Goal: Transaction & Acquisition: Book appointment/travel/reservation

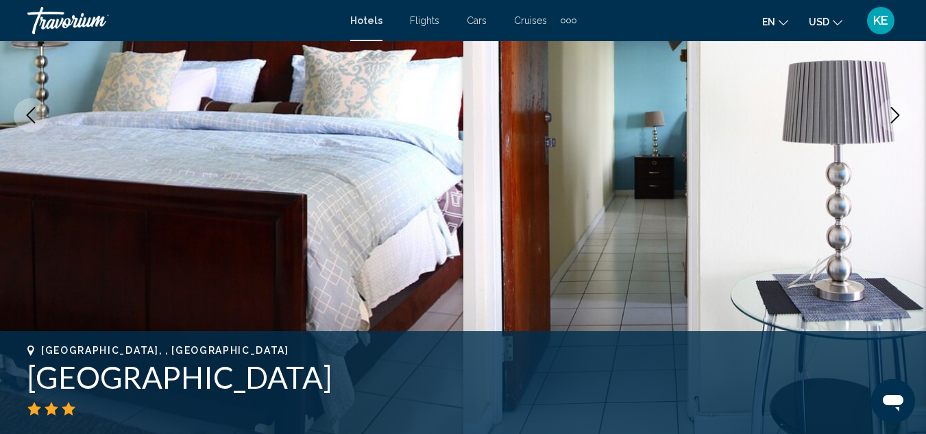
scroll to position [232, 0]
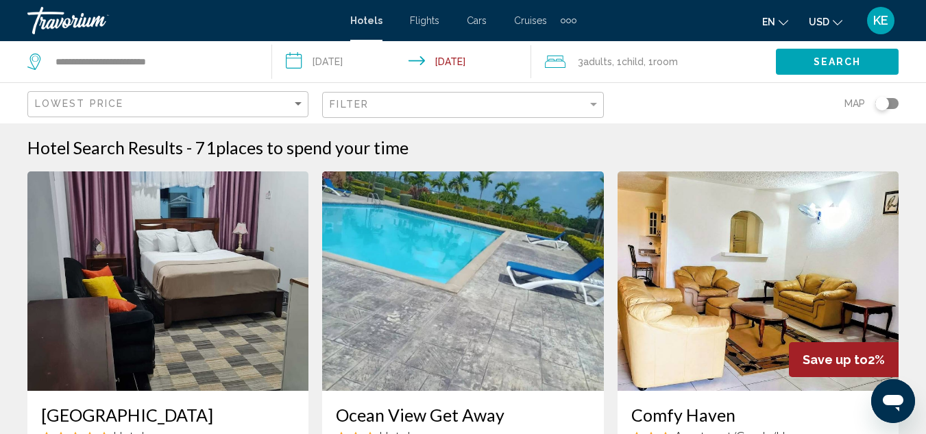
click at [364, 62] on input "**********" at bounding box center [404, 63] width 264 height 45
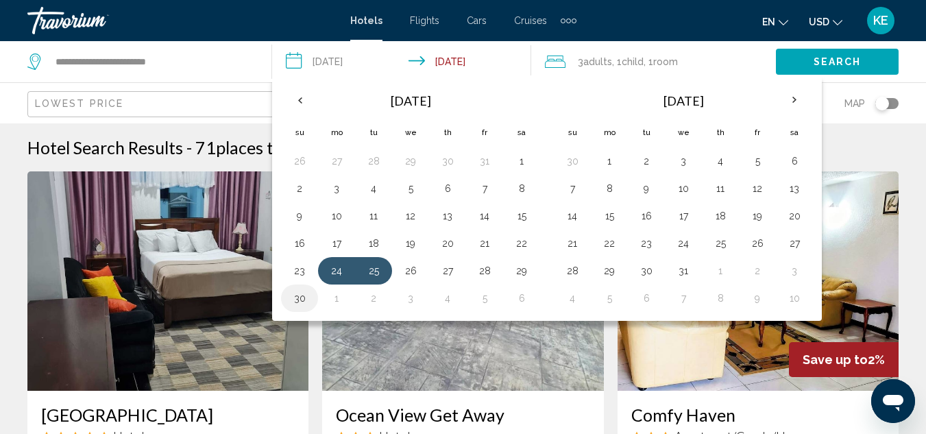
click at [303, 298] on button "30" at bounding box center [299, 297] width 22 height 19
click at [610, 160] on button "1" at bounding box center [609, 160] width 22 height 19
type input "**********"
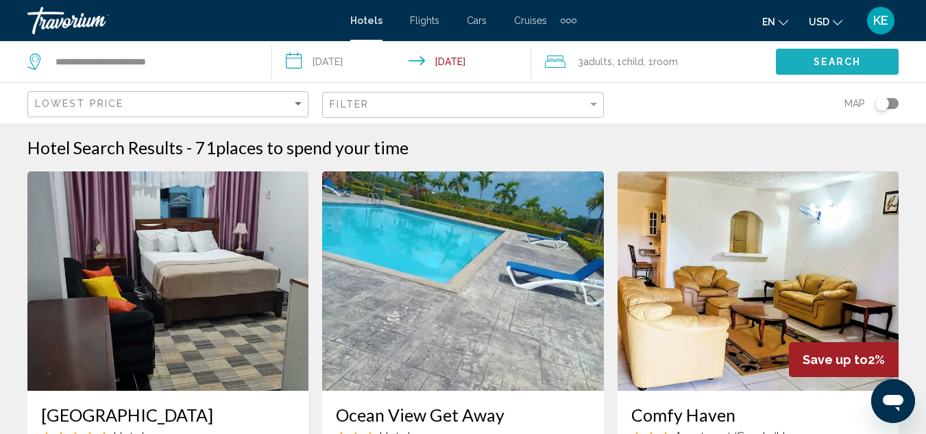
click at [830, 58] on span "Search" at bounding box center [837, 62] width 48 height 11
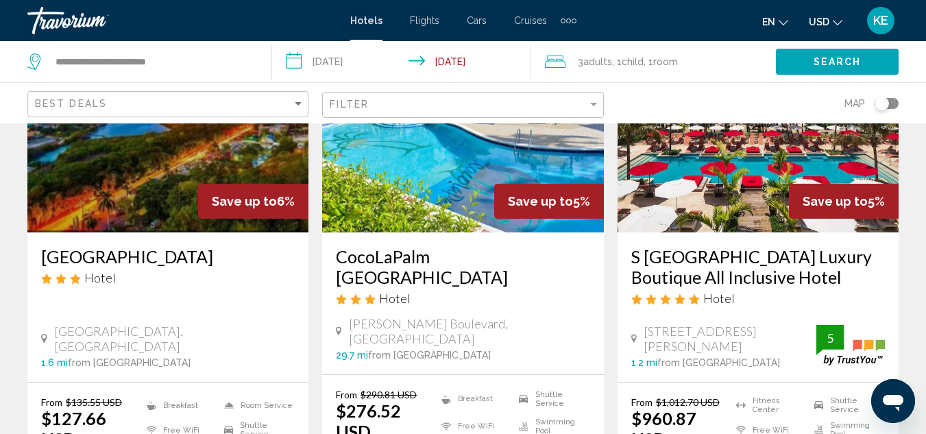
scroll to position [1927, 0]
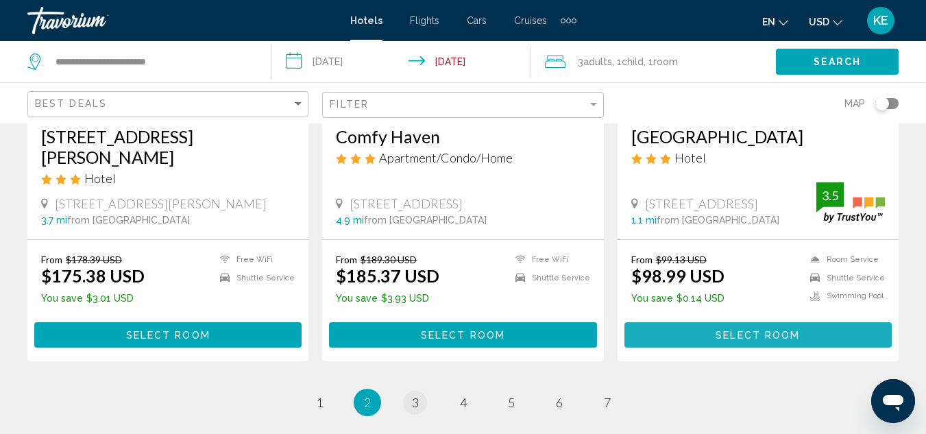
scroll to position [1835, 0]
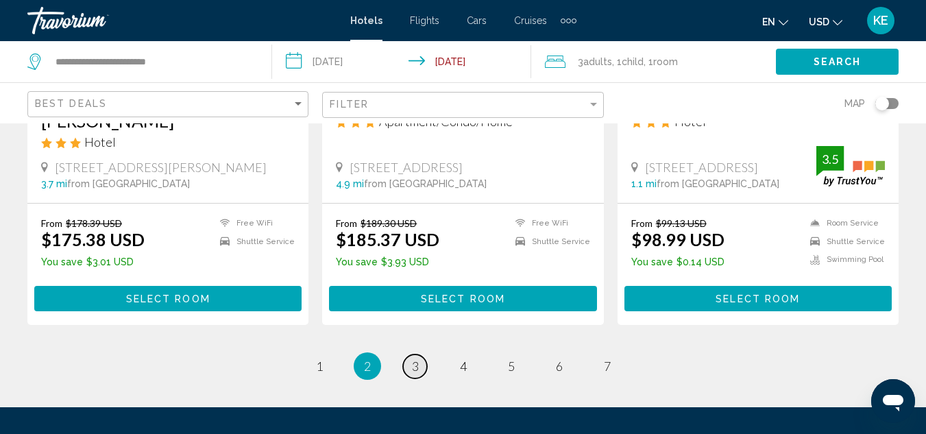
click at [410, 354] on link "page 3" at bounding box center [415, 366] width 24 height 24
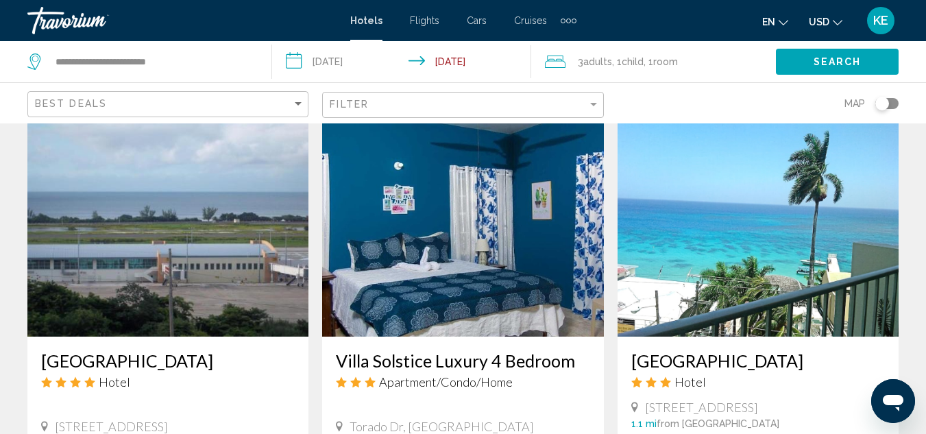
scroll to position [1644, 0]
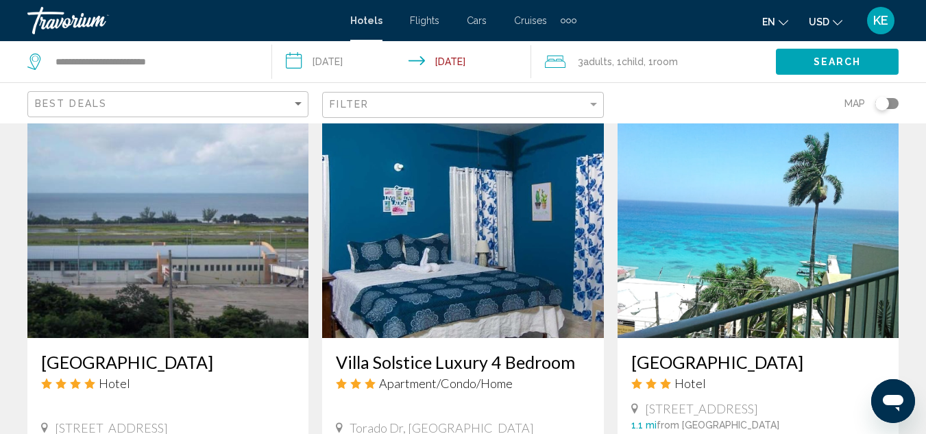
click at [734, 288] on img "Main content" at bounding box center [757, 228] width 281 height 219
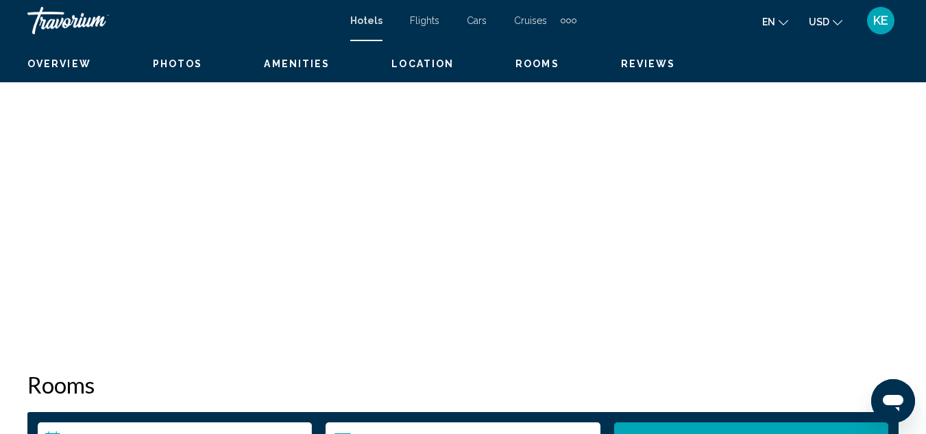
scroll to position [149, 0]
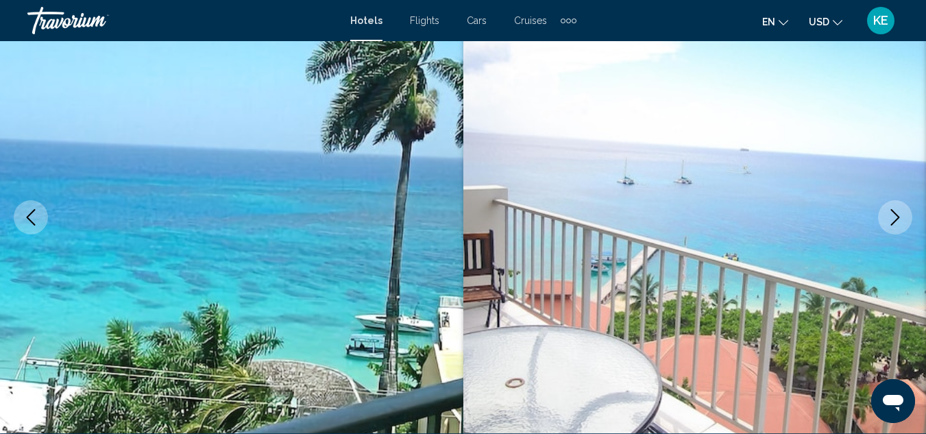
click at [887, 223] on icon "Next image" at bounding box center [895, 217] width 16 height 16
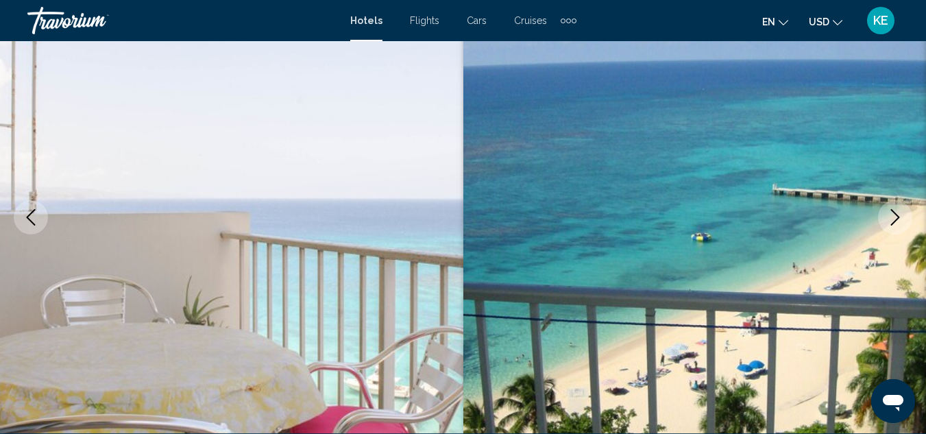
click at [887, 223] on icon "Next image" at bounding box center [895, 217] width 16 height 16
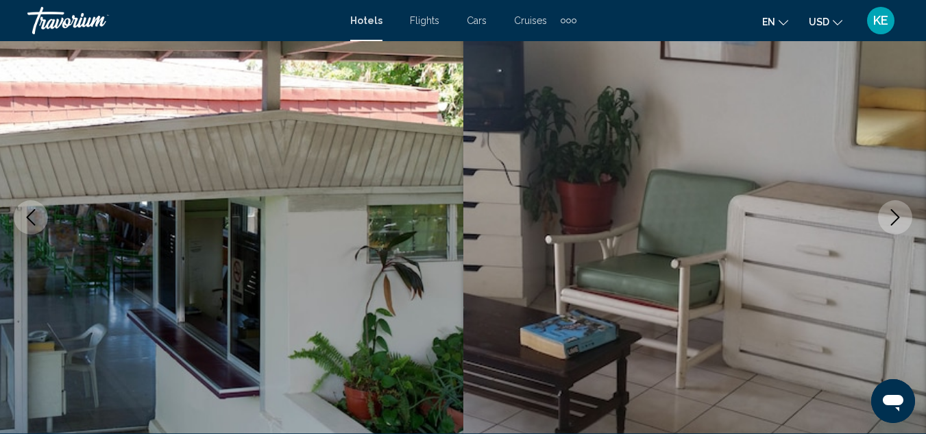
click at [887, 223] on icon "Next image" at bounding box center [895, 217] width 16 height 16
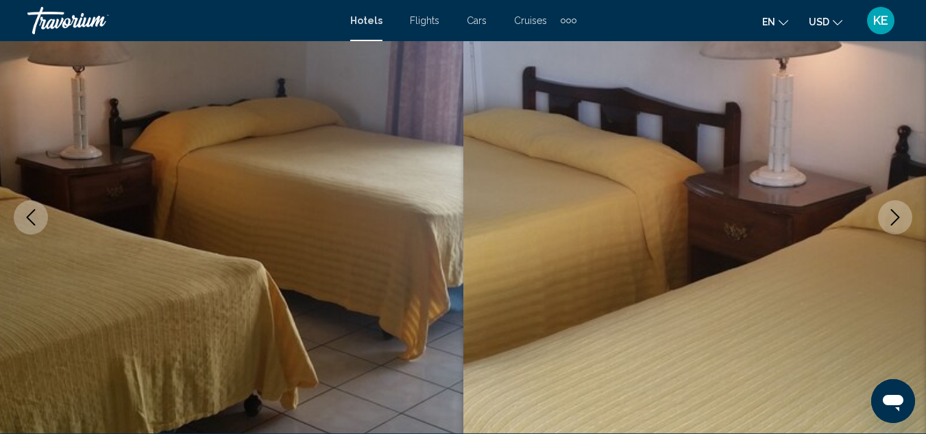
click at [887, 223] on icon "Next image" at bounding box center [895, 217] width 16 height 16
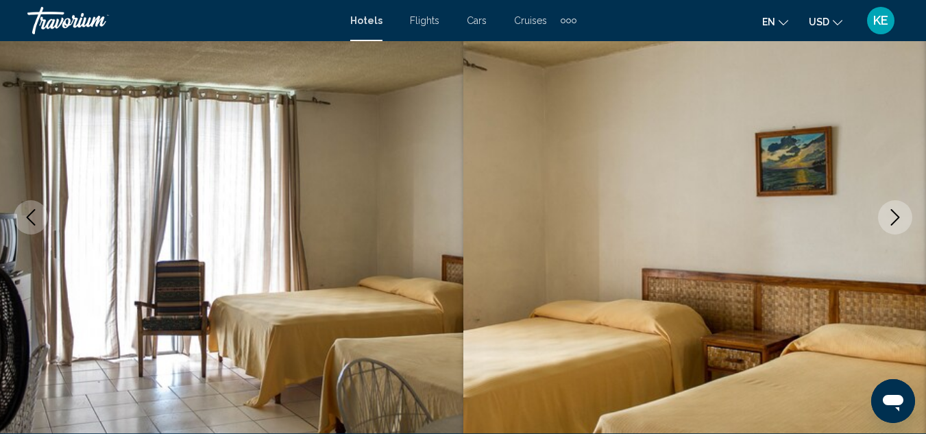
click at [887, 223] on icon "Next image" at bounding box center [895, 217] width 16 height 16
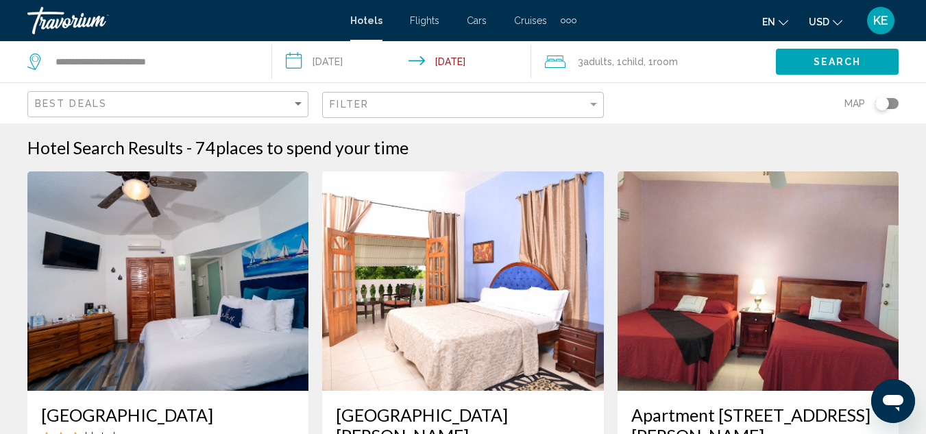
drag, startPoint x: 935, startPoint y: 426, endPoint x: 595, endPoint y: 399, distance: 340.9
drag, startPoint x: 595, startPoint y: 399, endPoint x: 612, endPoint y: 406, distance: 18.4
click at [612, 406] on app-hotels-search-item "Apartment [STREET_ADDRESS][PERSON_NAME] Apartment/Condo/Home [STREET_ADDRESS][P…" at bounding box center [757, 422] width 295 height 502
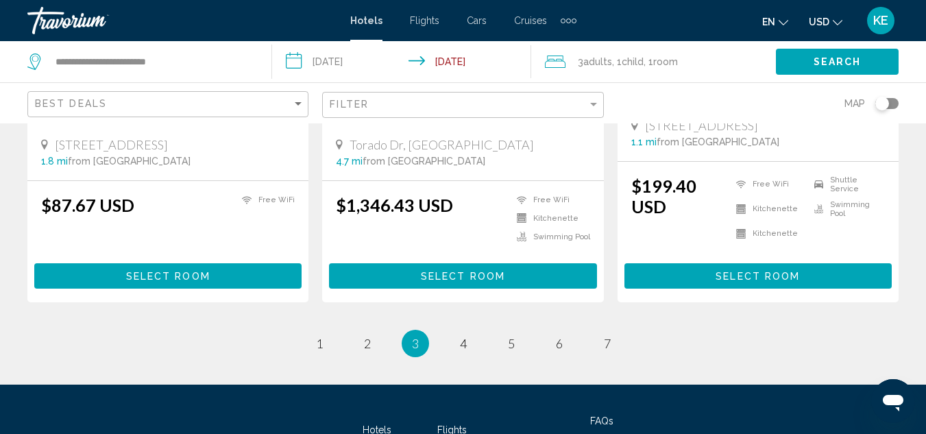
scroll to position [1946, 0]
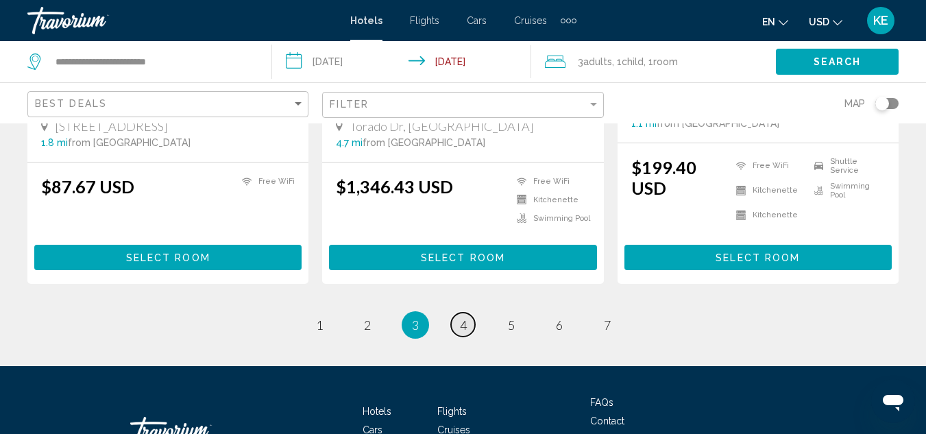
click at [469, 312] on link "page 4" at bounding box center [463, 324] width 24 height 24
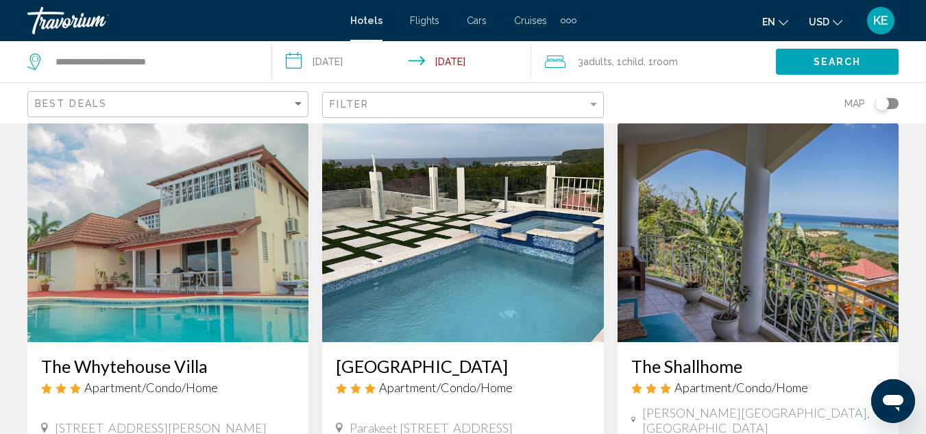
scroll to position [27, 0]
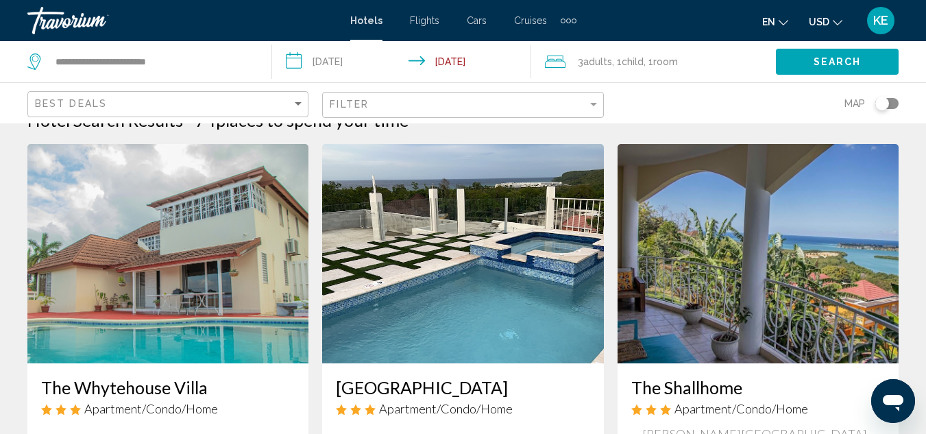
click at [469, 290] on img "Main content" at bounding box center [462, 253] width 281 height 219
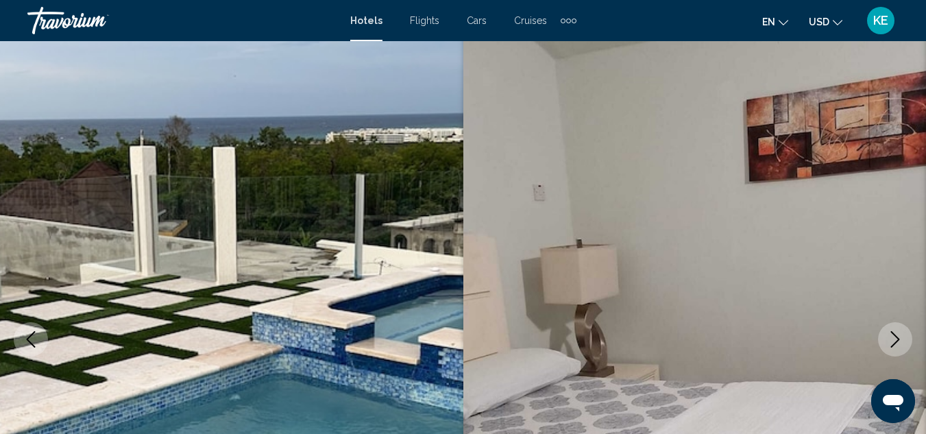
scroll to position [149, 0]
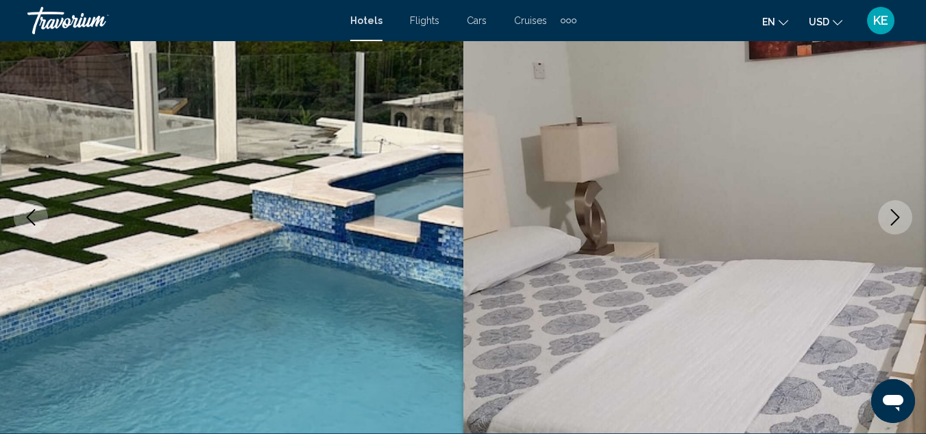
click at [895, 228] on button "Next image" at bounding box center [895, 217] width 34 height 34
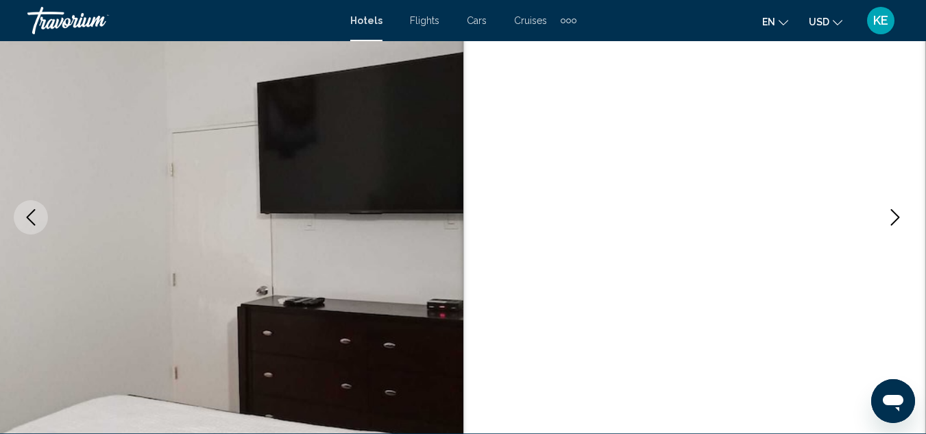
click at [895, 228] on button "Next image" at bounding box center [895, 217] width 34 height 34
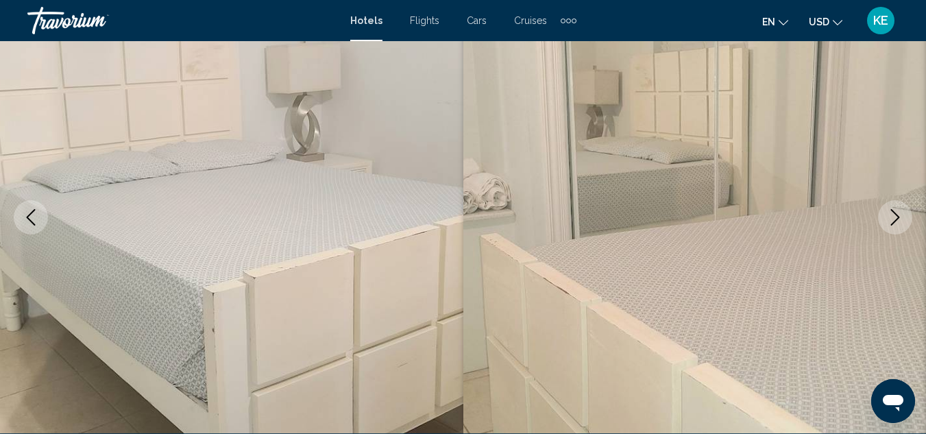
click at [895, 228] on button "Next image" at bounding box center [895, 217] width 34 height 34
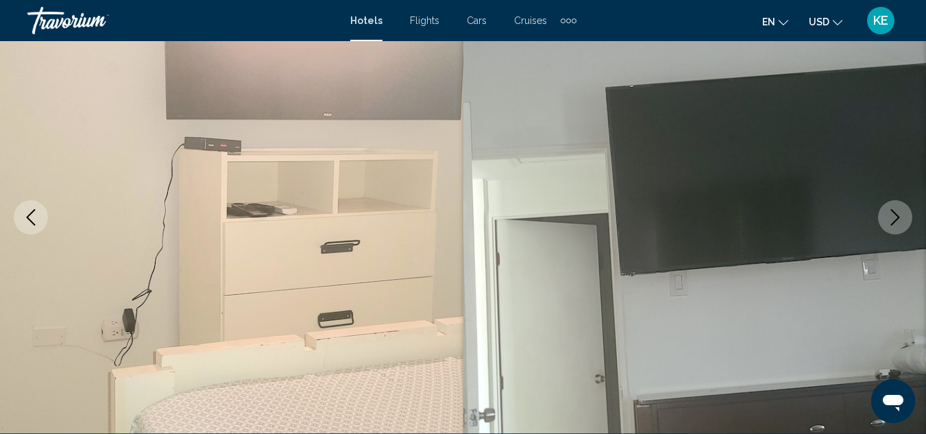
click at [895, 228] on button "Next image" at bounding box center [895, 217] width 34 height 34
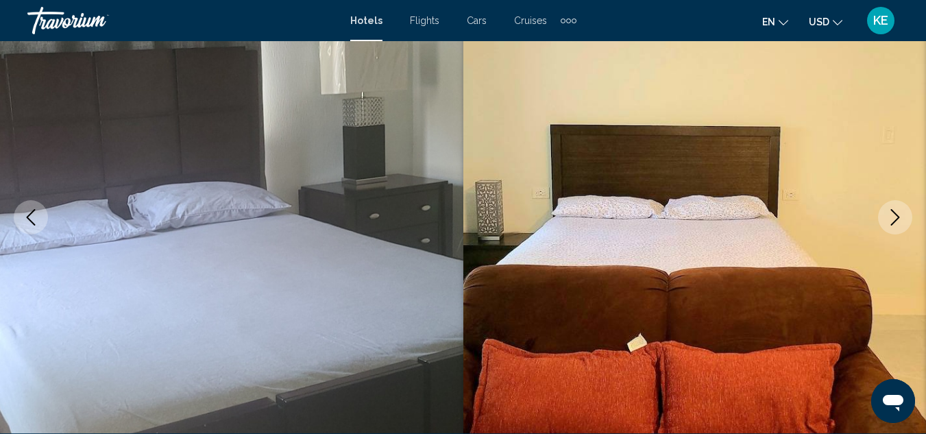
click at [895, 228] on button "Next image" at bounding box center [895, 217] width 34 height 34
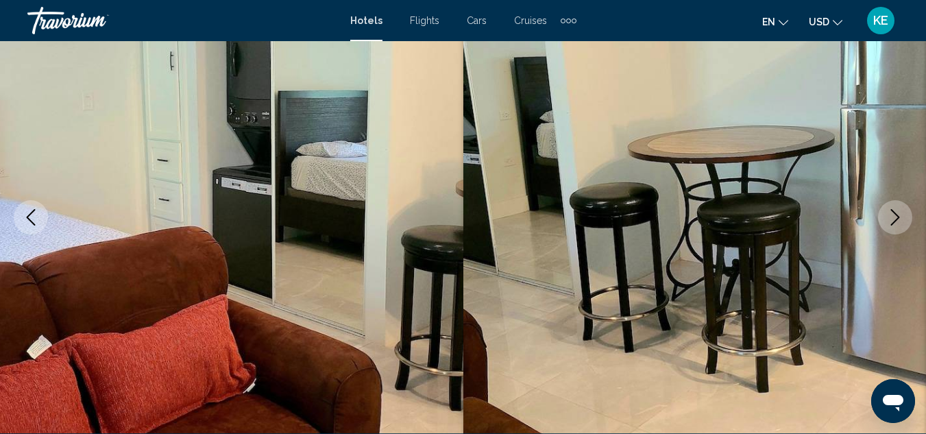
click at [895, 228] on button "Next image" at bounding box center [895, 217] width 34 height 34
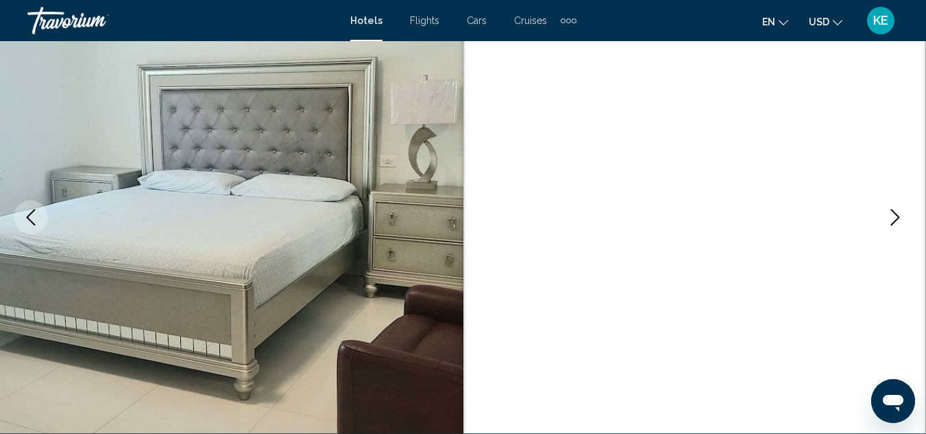
click at [895, 228] on button "Next image" at bounding box center [895, 217] width 34 height 34
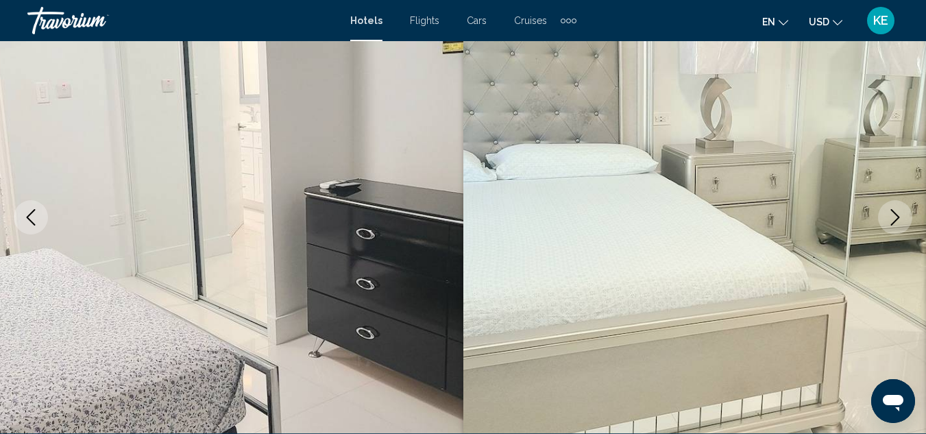
click at [895, 228] on button "Next image" at bounding box center [895, 217] width 34 height 34
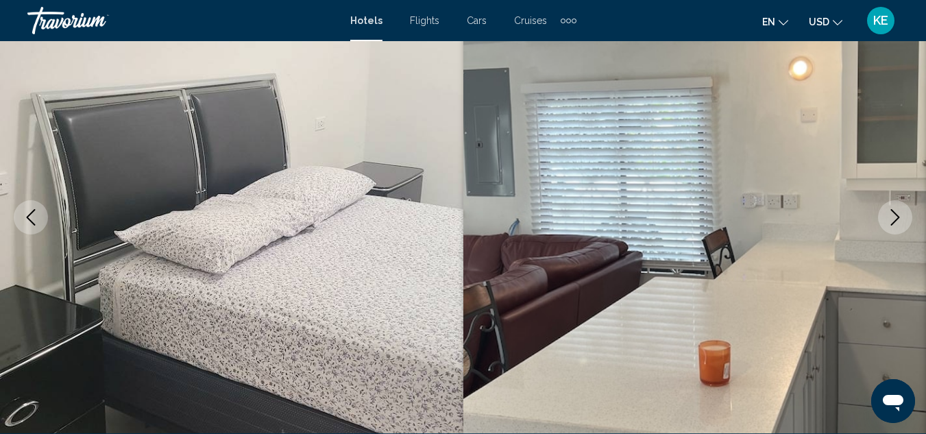
click at [895, 228] on button "Next image" at bounding box center [895, 217] width 34 height 34
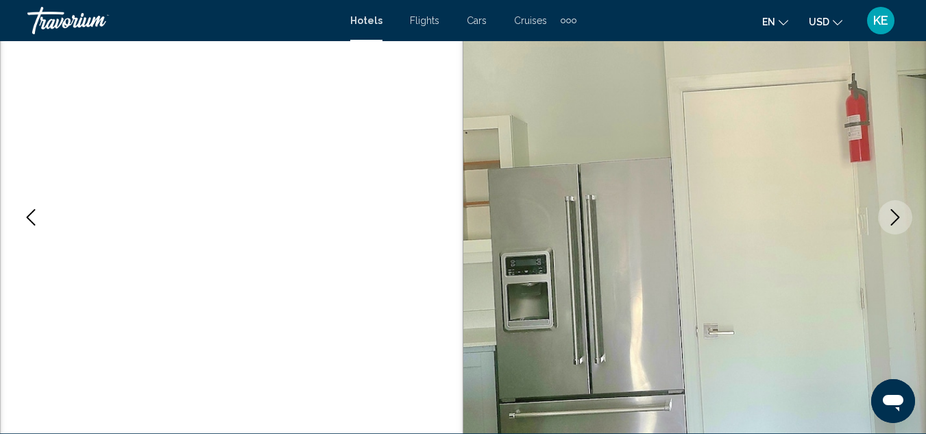
click at [895, 228] on button "Next image" at bounding box center [895, 217] width 34 height 34
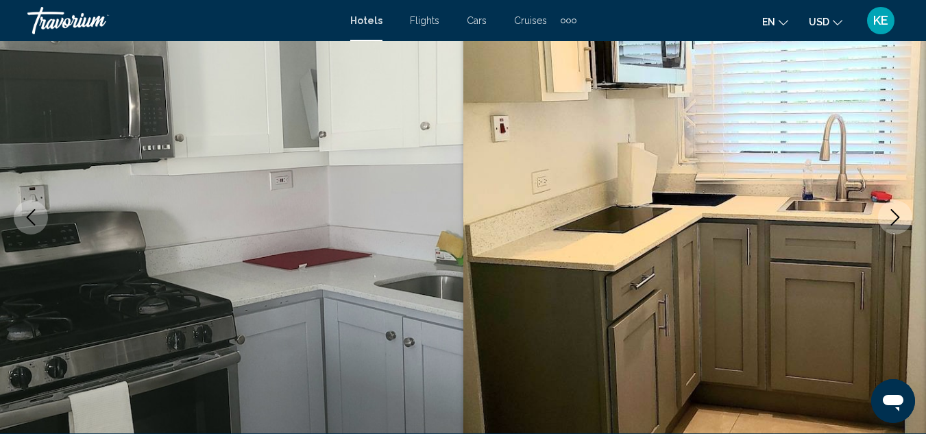
click at [895, 228] on button "Next image" at bounding box center [895, 217] width 34 height 34
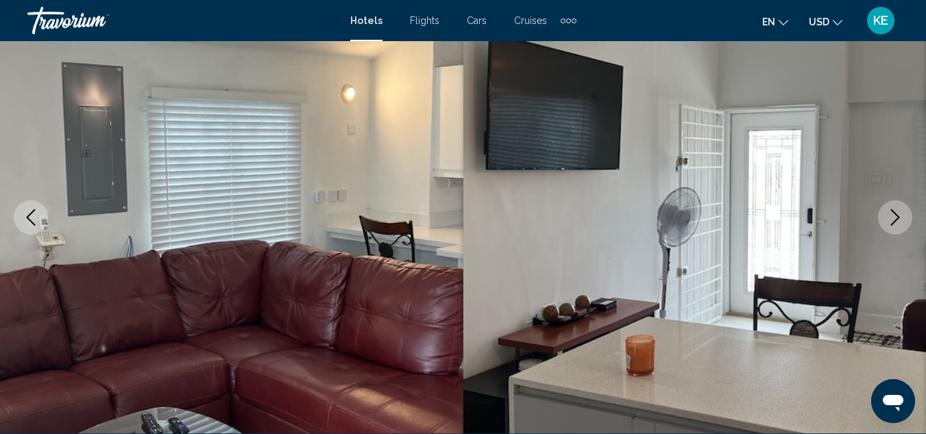
click at [895, 228] on button "Next image" at bounding box center [895, 217] width 34 height 34
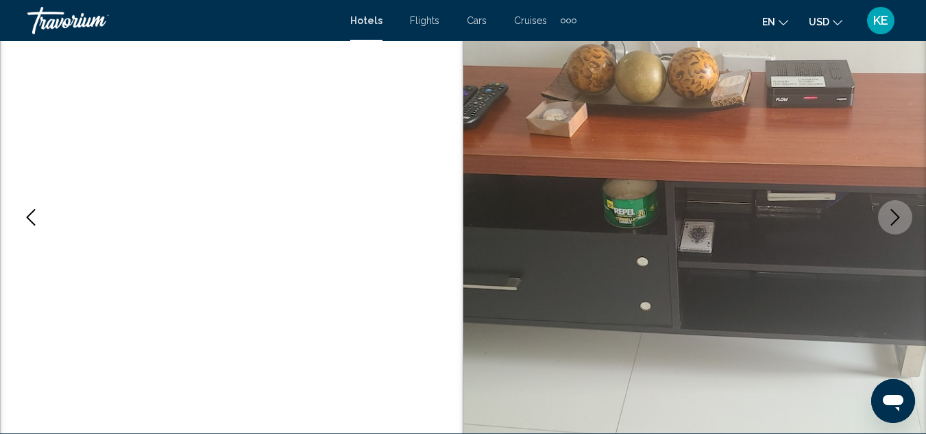
click at [895, 228] on button "Next image" at bounding box center [895, 217] width 34 height 34
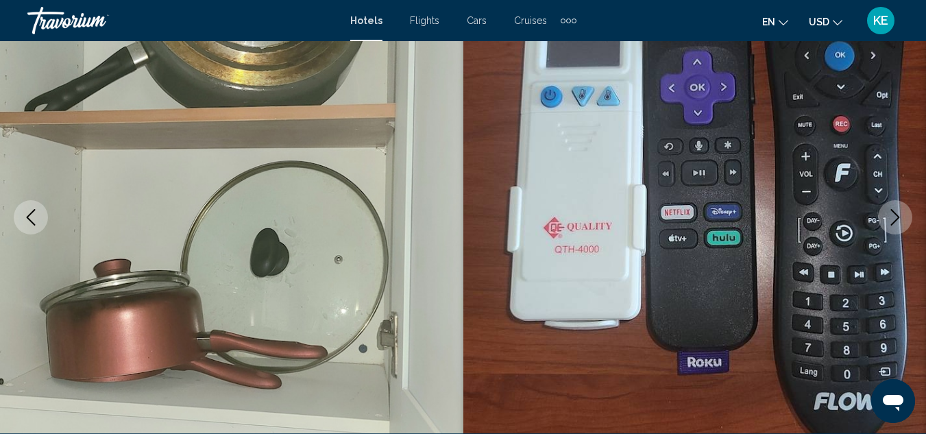
click at [895, 228] on button "Next image" at bounding box center [895, 217] width 34 height 34
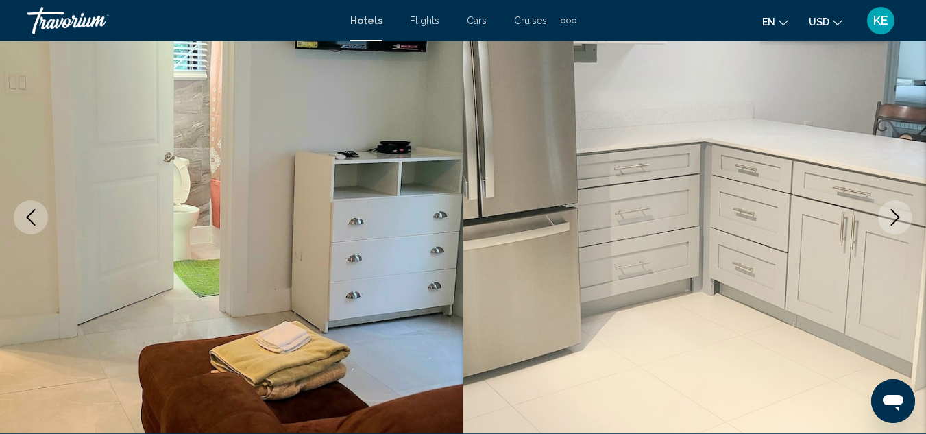
click at [895, 228] on button "Next image" at bounding box center [895, 217] width 34 height 34
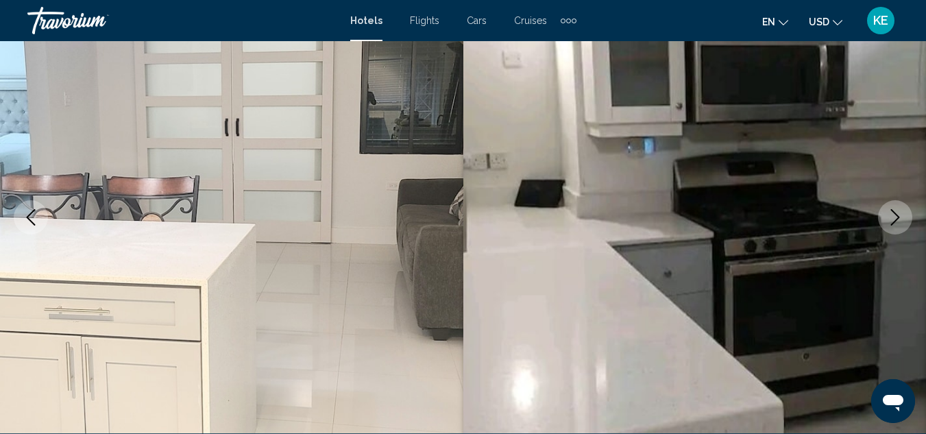
click at [895, 228] on button "Next image" at bounding box center [895, 217] width 34 height 34
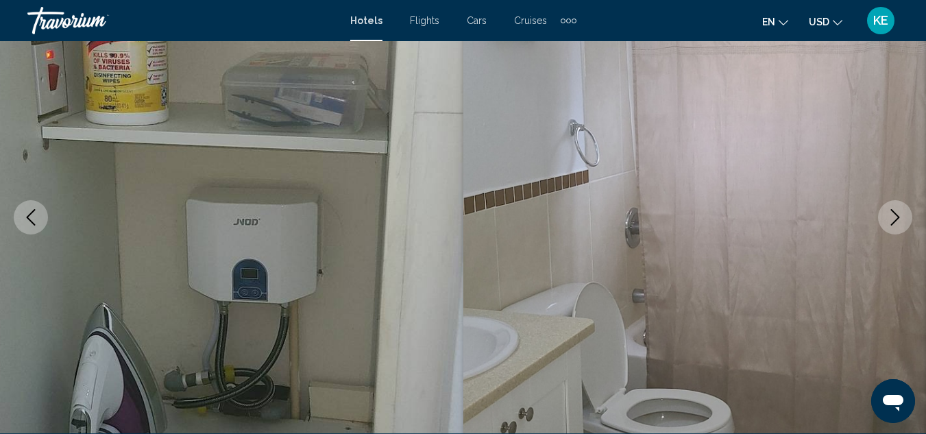
click at [895, 228] on button "Next image" at bounding box center [895, 217] width 34 height 34
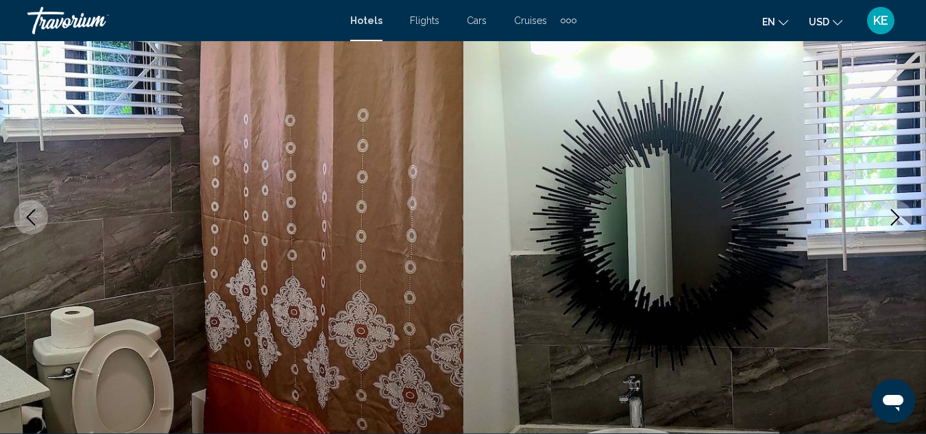
click at [895, 228] on button "Next image" at bounding box center [895, 217] width 34 height 34
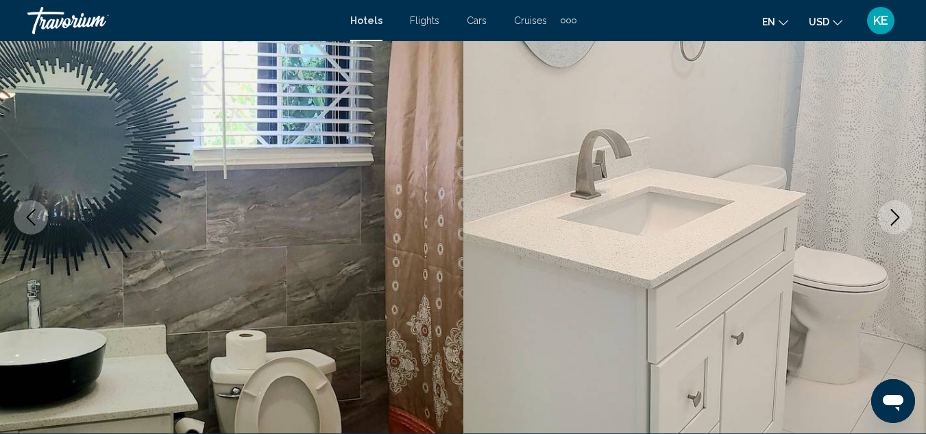
click at [895, 228] on button "Next image" at bounding box center [895, 217] width 34 height 34
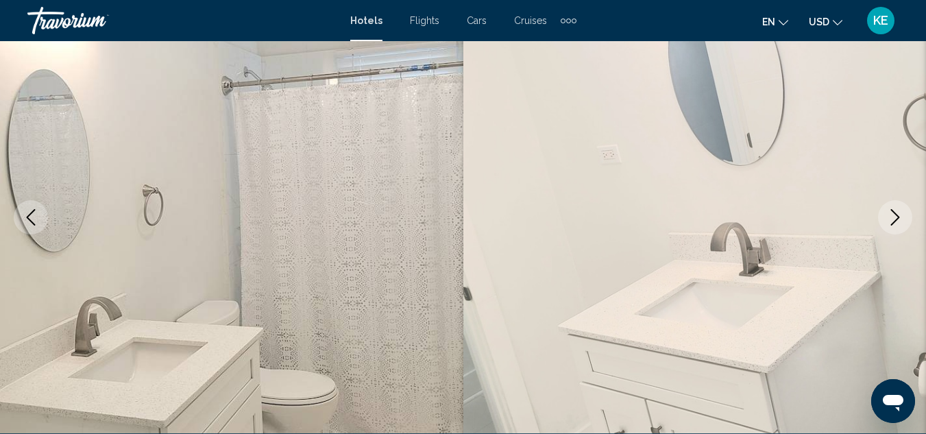
click at [895, 228] on button "Next image" at bounding box center [895, 217] width 34 height 34
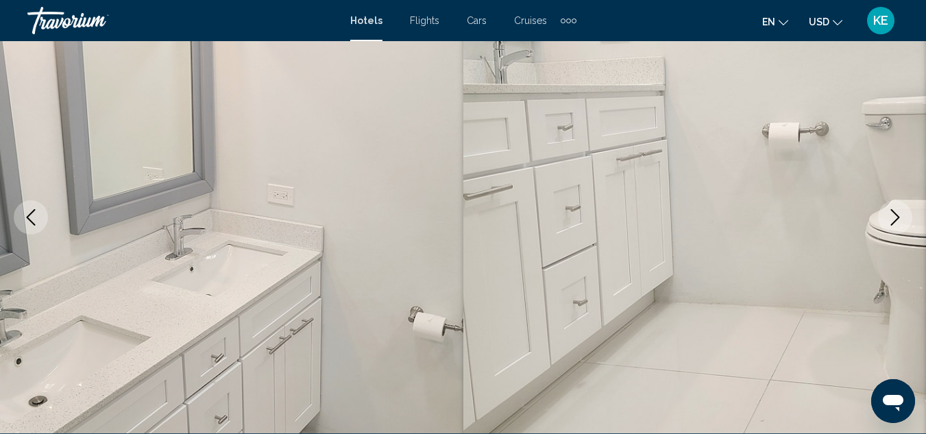
click at [895, 228] on button "Next image" at bounding box center [895, 217] width 34 height 34
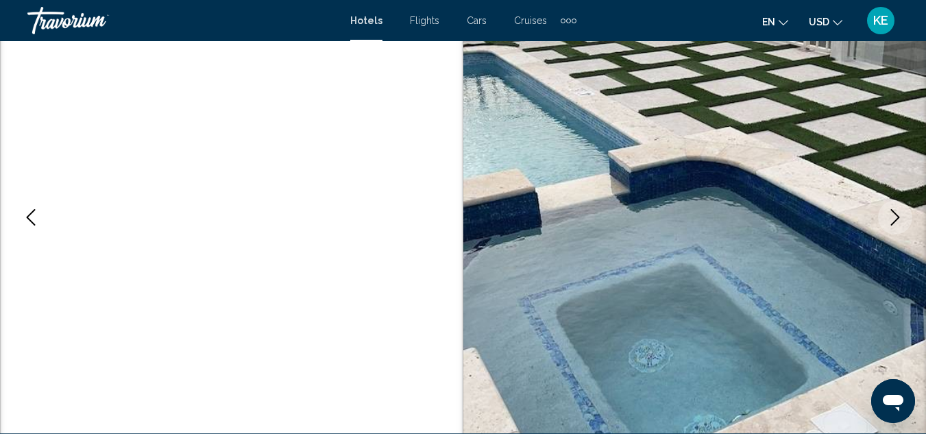
click at [895, 228] on button "Next image" at bounding box center [895, 217] width 34 height 34
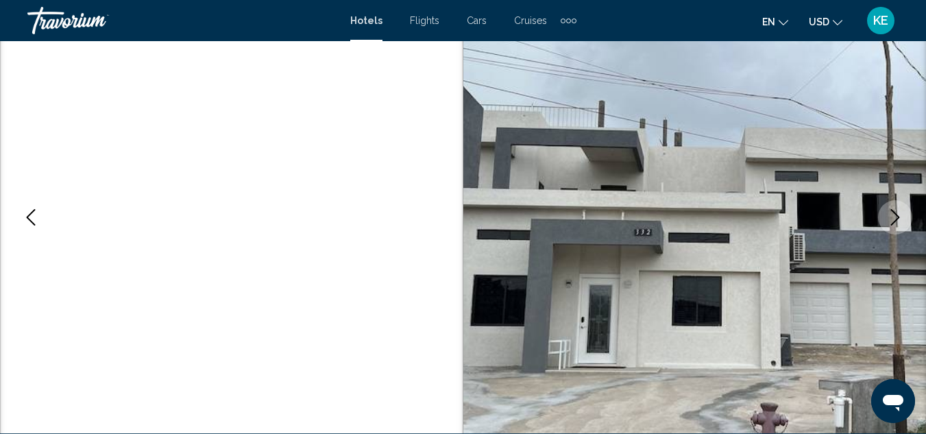
click at [895, 228] on button "Next image" at bounding box center [895, 217] width 34 height 34
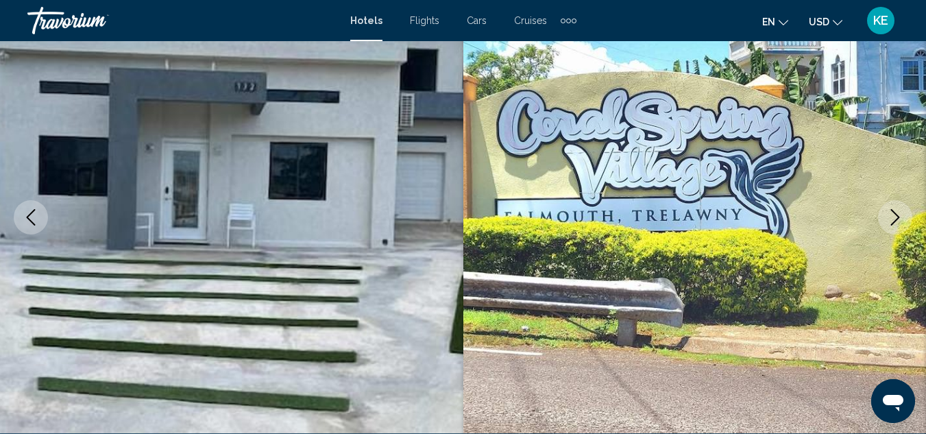
click at [895, 228] on button "Next image" at bounding box center [895, 217] width 34 height 34
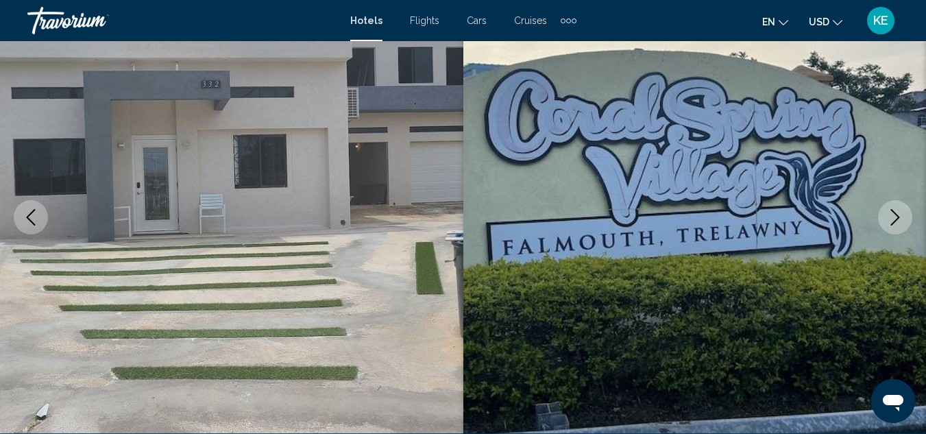
click at [895, 228] on button "Next image" at bounding box center [895, 217] width 34 height 34
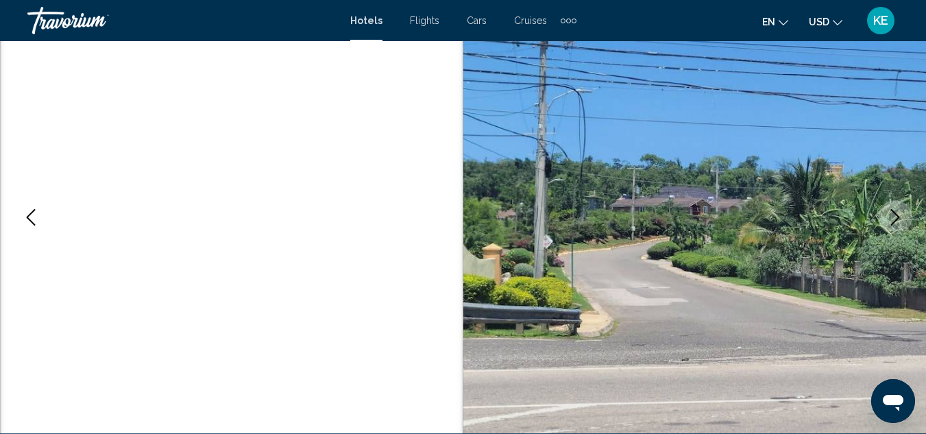
click at [895, 228] on button "Next image" at bounding box center [895, 217] width 34 height 34
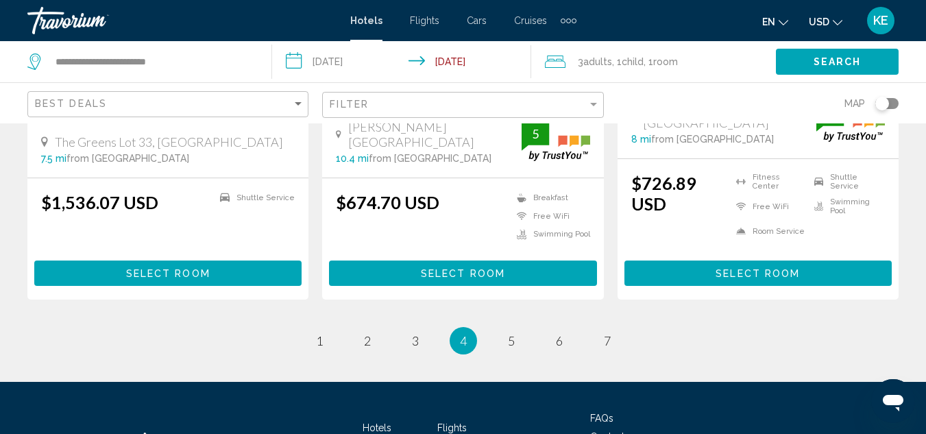
scroll to position [2010, 0]
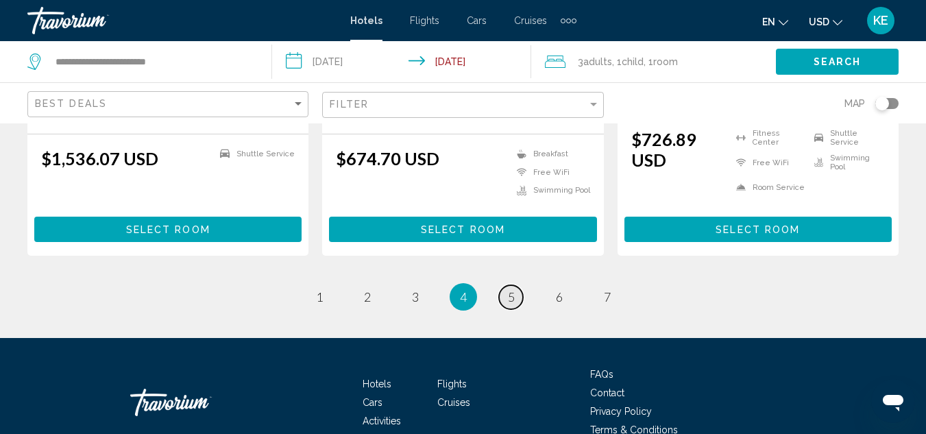
click at [508, 289] on span "5" at bounding box center [511, 296] width 7 height 15
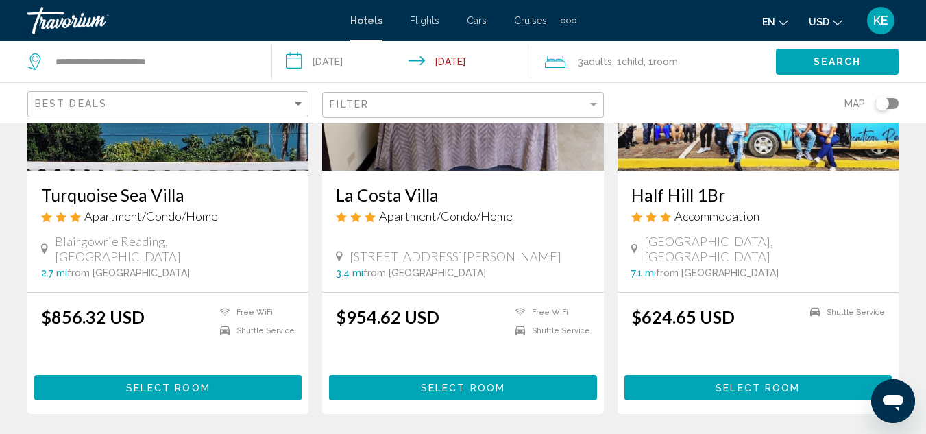
scroll to position [1946, 0]
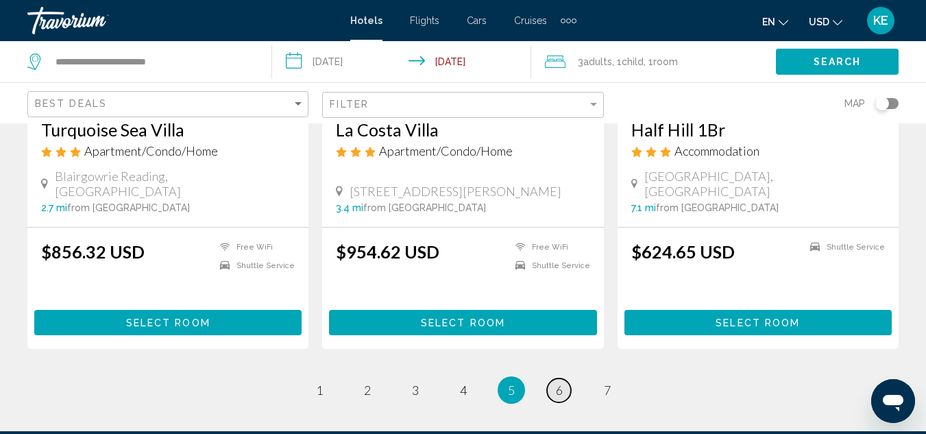
click at [562, 382] on span "6" at bounding box center [559, 389] width 7 height 15
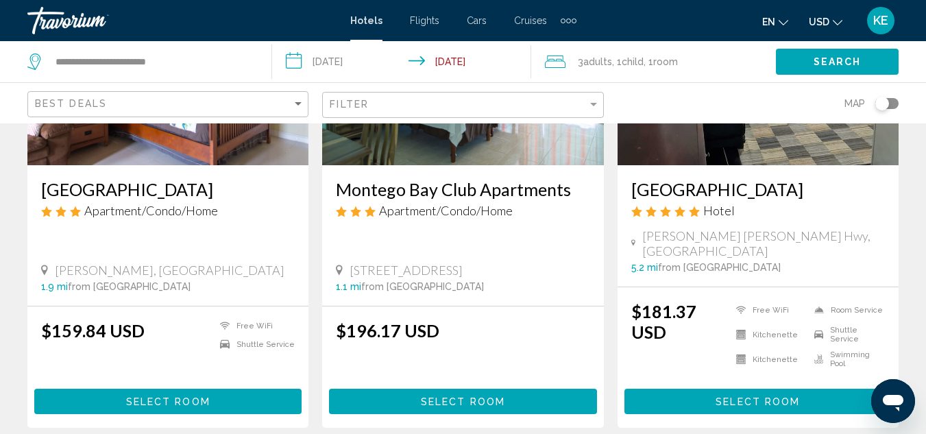
scroll to position [1891, 0]
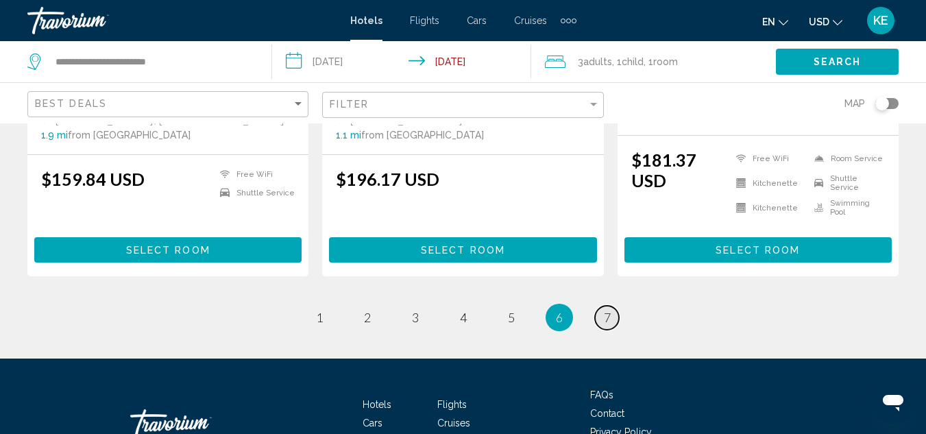
click at [599, 307] on link "page 7" at bounding box center [607, 318] width 24 height 24
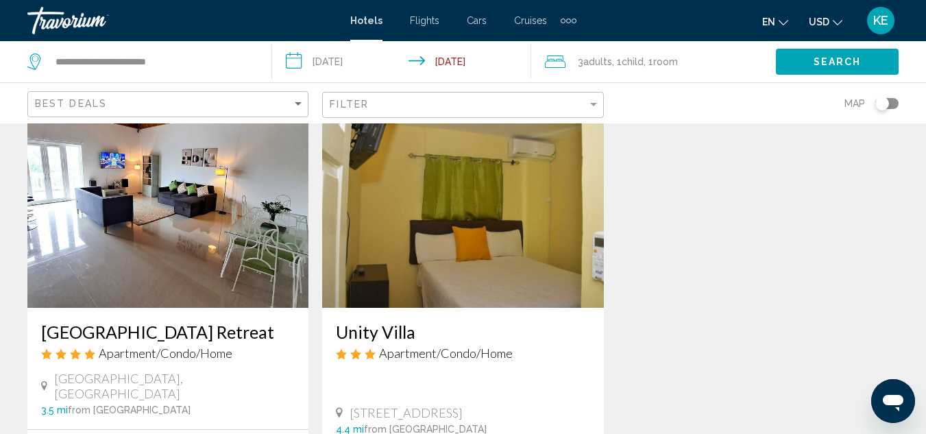
scroll to position [82, 0]
click at [182, 292] on img "Main content" at bounding box center [167, 198] width 281 height 219
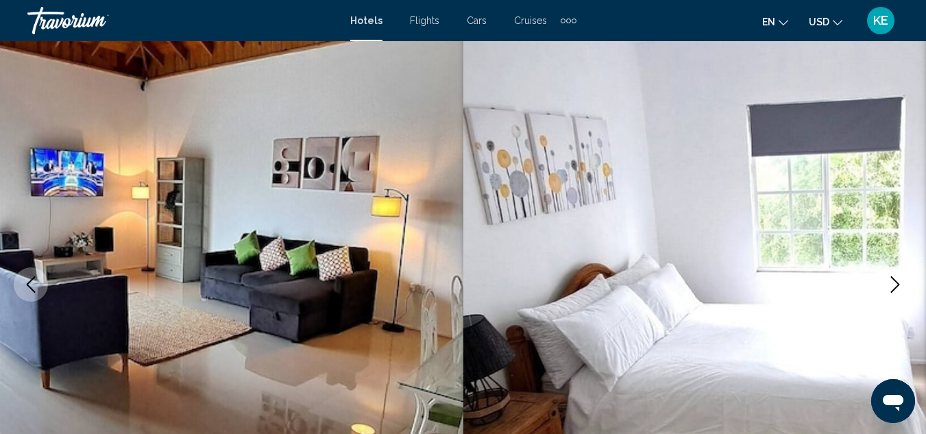
scroll to position [150, 0]
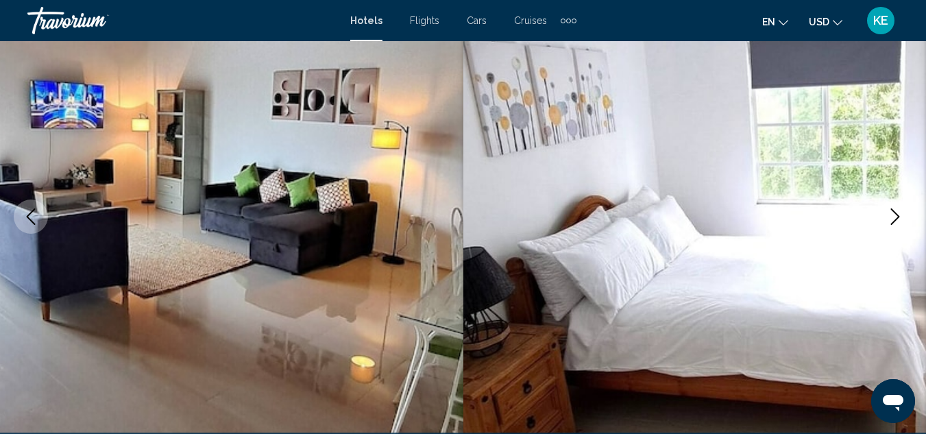
click at [894, 217] on icon "Next image" at bounding box center [895, 216] width 16 height 16
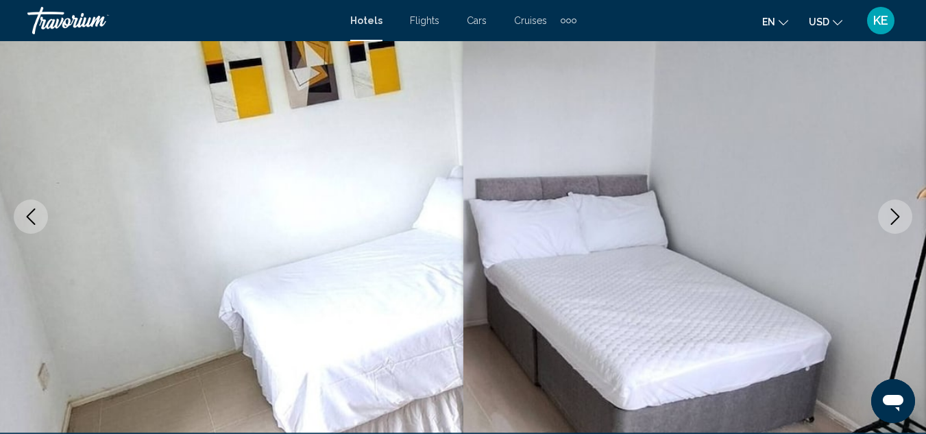
click at [894, 217] on icon "Next image" at bounding box center [895, 216] width 16 height 16
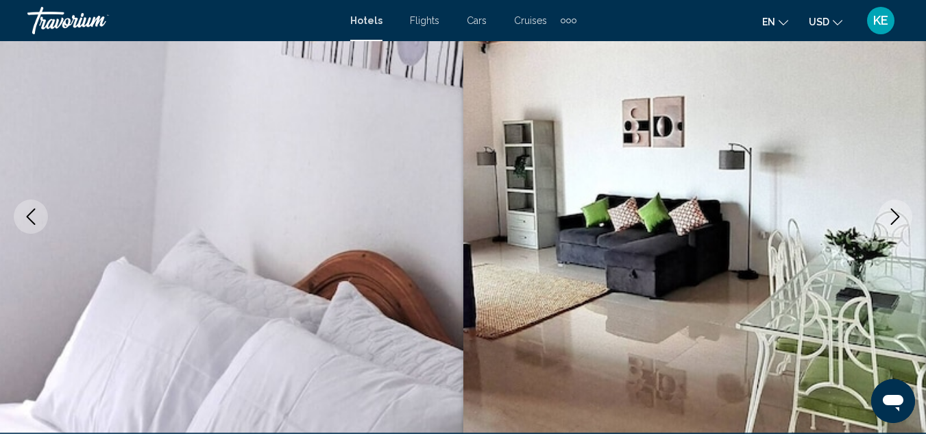
click at [894, 217] on icon "Next image" at bounding box center [895, 216] width 16 height 16
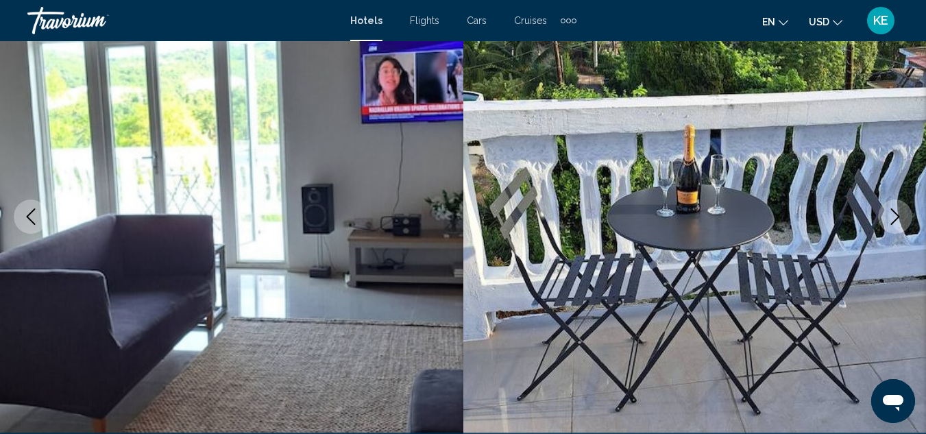
click at [896, 217] on icon "Next image" at bounding box center [895, 216] width 16 height 16
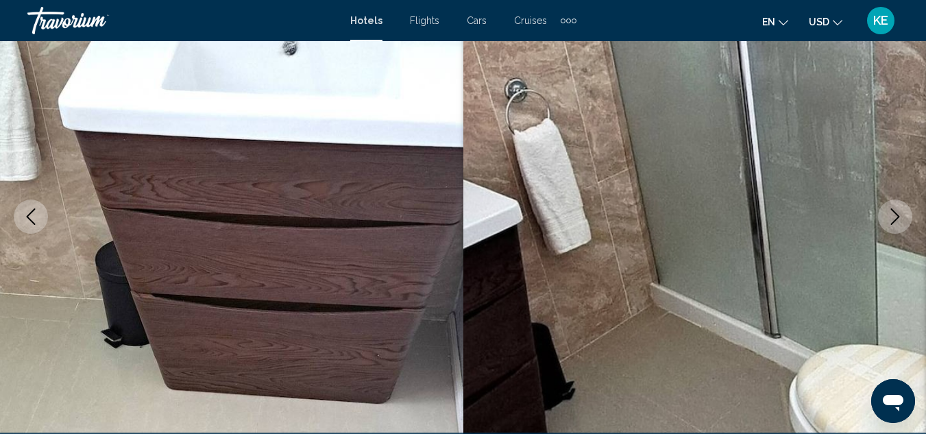
click at [896, 217] on icon "Next image" at bounding box center [895, 216] width 16 height 16
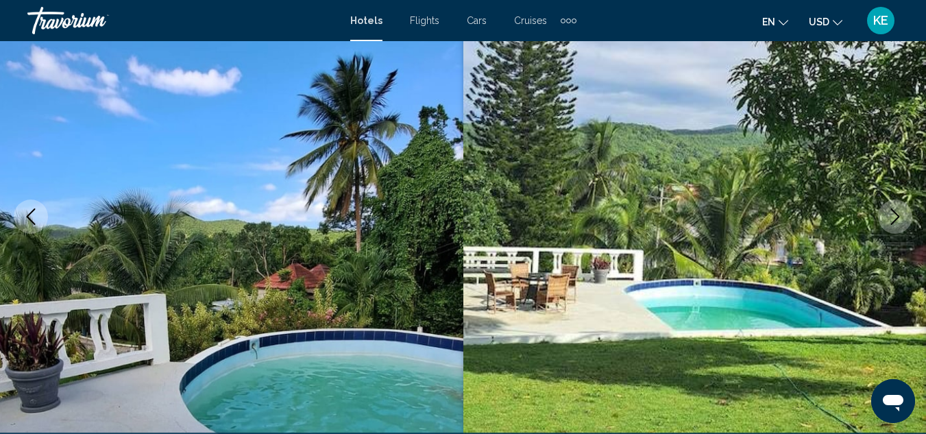
click at [896, 217] on icon "Next image" at bounding box center [895, 216] width 16 height 16
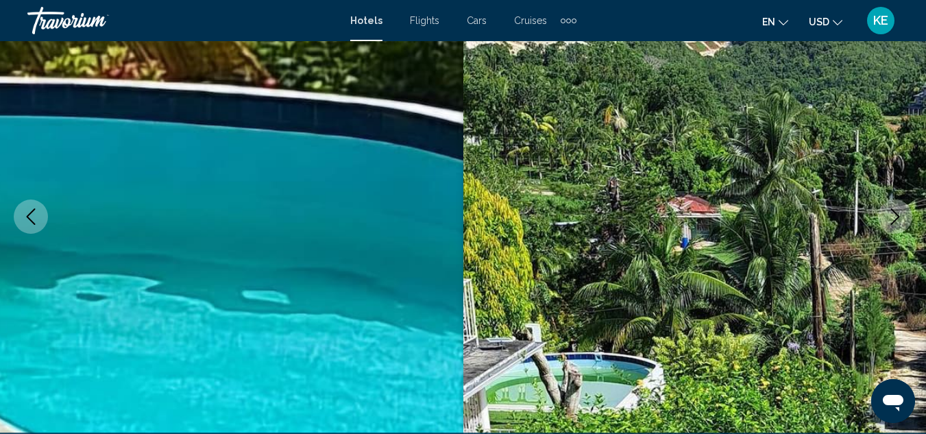
click at [896, 217] on icon "Next image" at bounding box center [895, 216] width 16 height 16
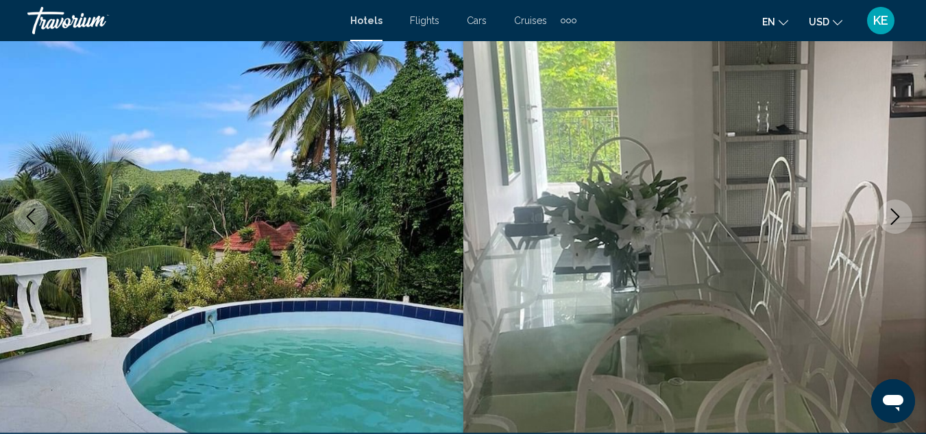
click at [896, 217] on icon "Next image" at bounding box center [895, 216] width 16 height 16
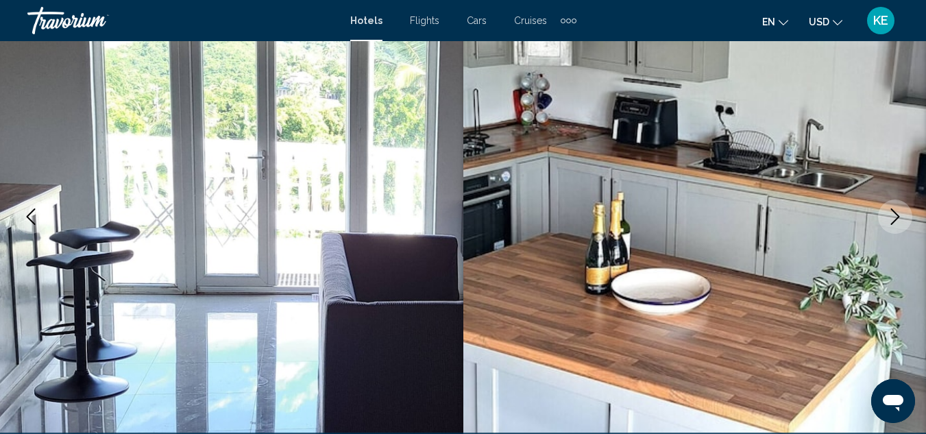
click at [896, 217] on icon "Next image" at bounding box center [895, 216] width 16 height 16
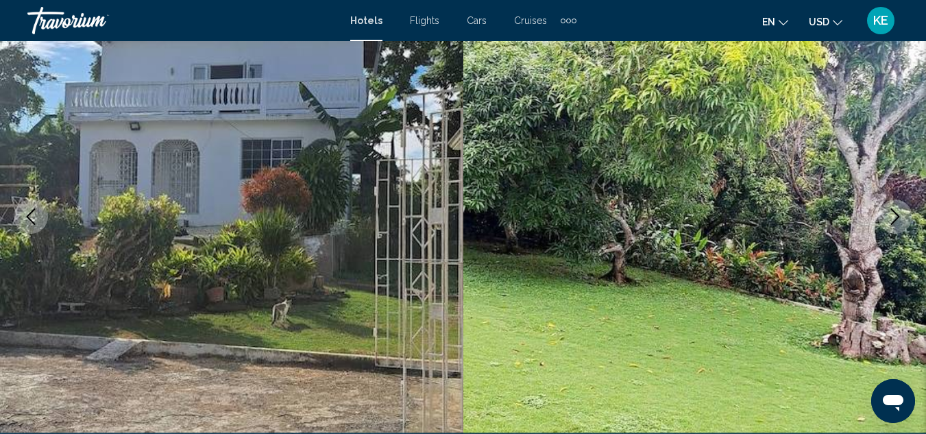
click at [896, 217] on icon "Next image" at bounding box center [895, 216] width 16 height 16
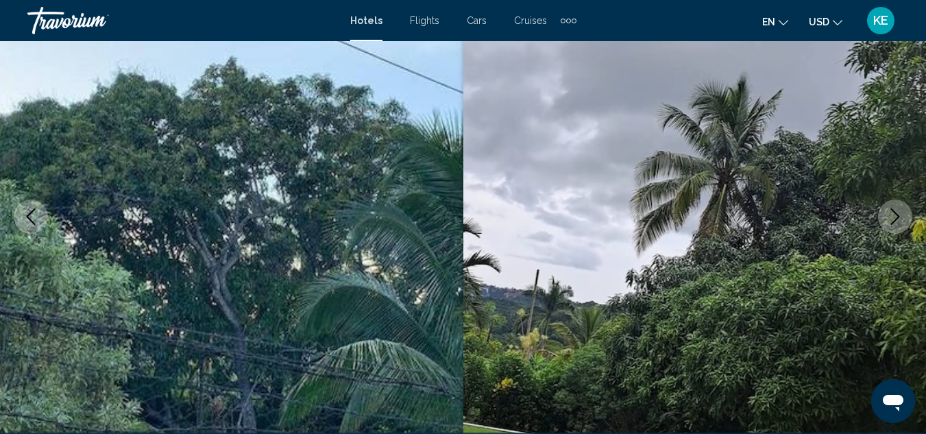
click at [896, 217] on icon "Next image" at bounding box center [895, 216] width 16 height 16
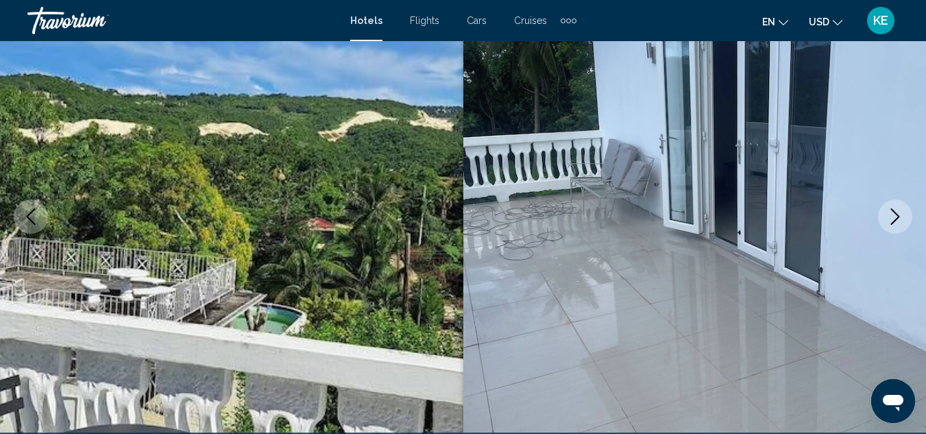
click at [896, 217] on icon "Next image" at bounding box center [895, 216] width 16 height 16
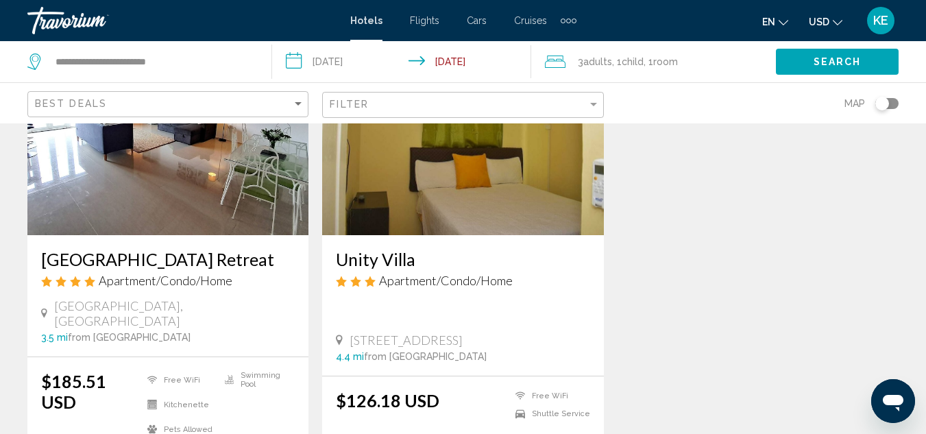
scroll to position [164, 0]
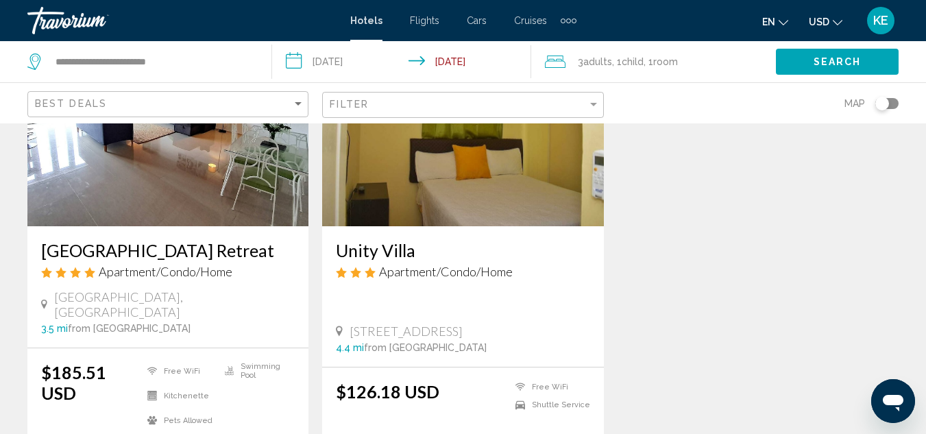
click at [167, 240] on h3 "[GEOGRAPHIC_DATA] Retreat" at bounding box center [167, 250] width 253 height 21
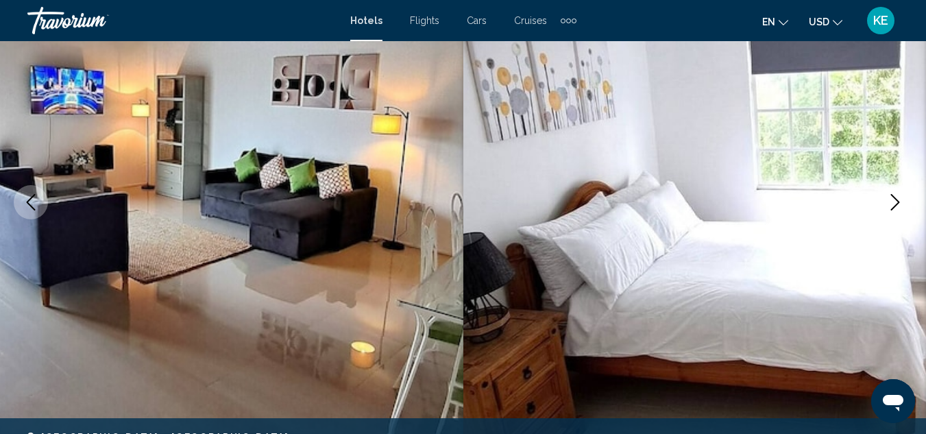
scroll to position [150, 0]
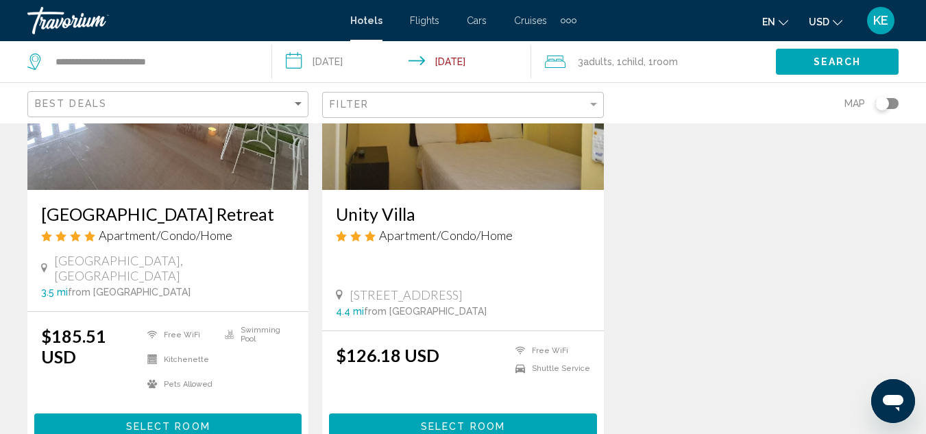
scroll to position [238, 0]
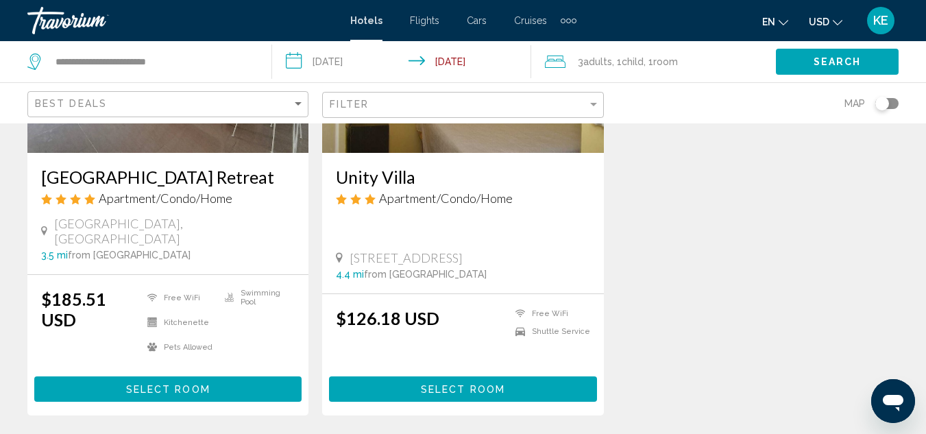
drag, startPoint x: 214, startPoint y: 367, endPoint x: 172, endPoint y: 375, distance: 42.6
click at [172, 384] on span "Select Room" at bounding box center [168, 389] width 84 height 11
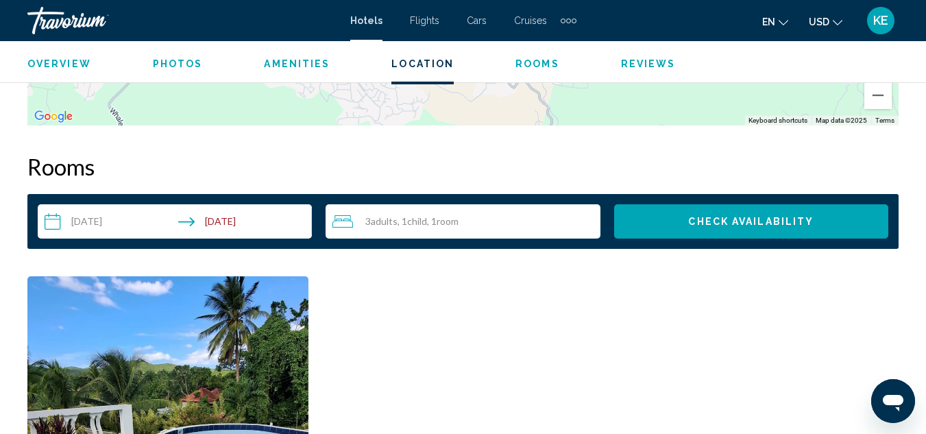
scroll to position [1922, 0]
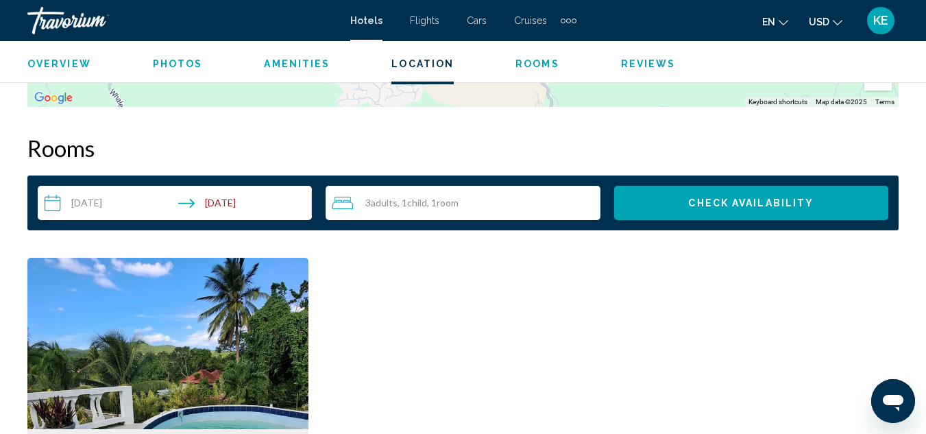
drag, startPoint x: 742, startPoint y: 214, endPoint x: 753, endPoint y: 206, distance: 13.7
click at [753, 206] on span "Check Availability" at bounding box center [750, 203] width 125 height 11
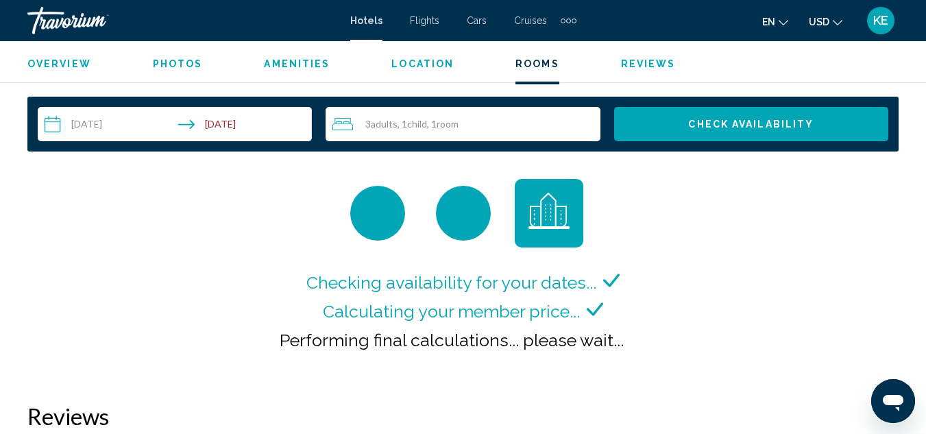
scroll to position [2047, 0]
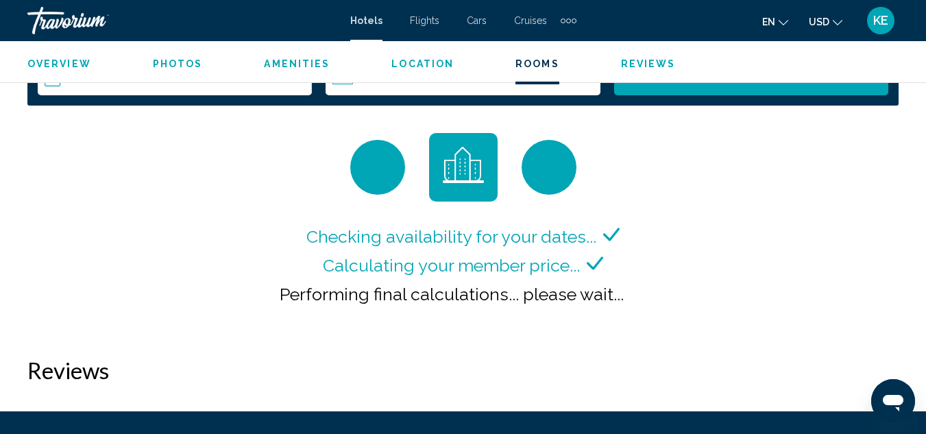
click at [881, 26] on span "KE" at bounding box center [880, 21] width 15 height 14
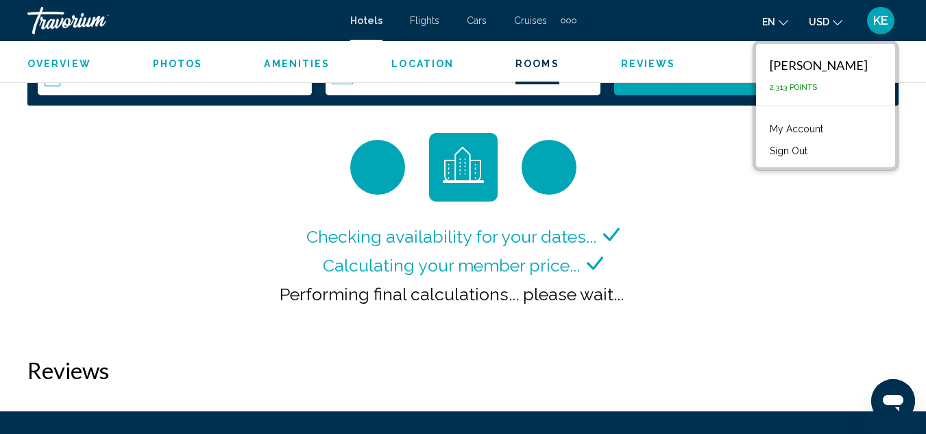
click at [881, 26] on span "KE" at bounding box center [880, 21] width 15 height 14
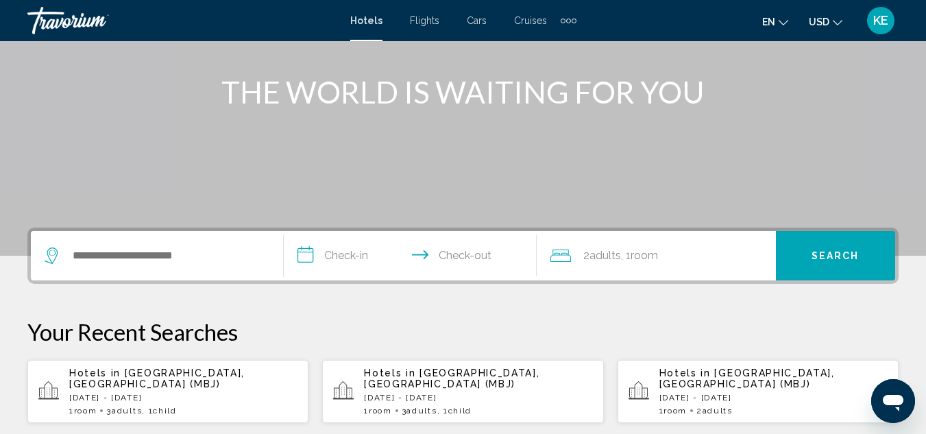
scroll to position [192, 0]
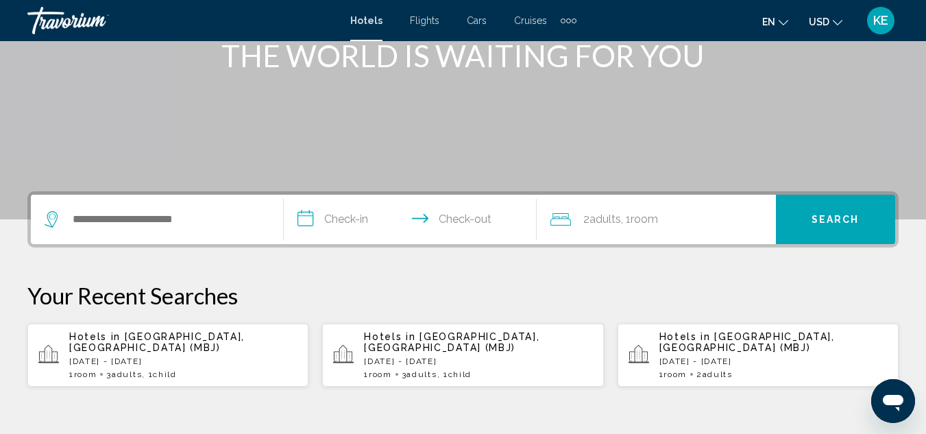
click at [201, 356] on p "Sun, 30 Nov - Mon, 01 Dec" at bounding box center [183, 361] width 228 height 10
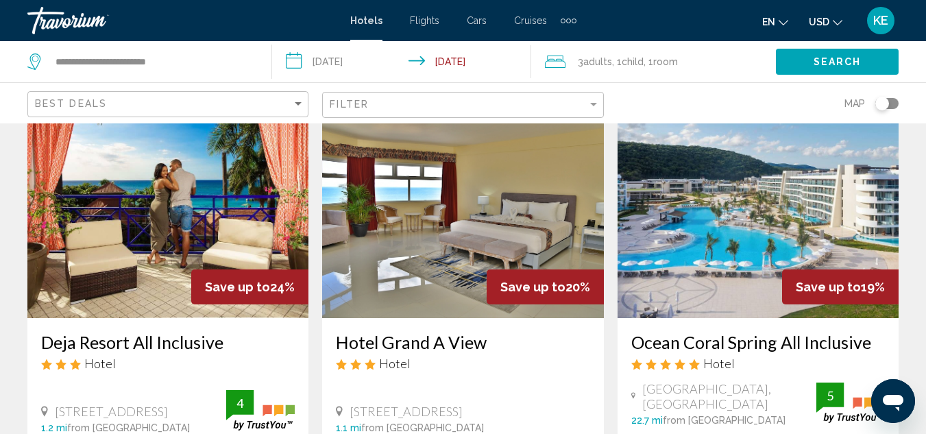
scroll to position [694, 0]
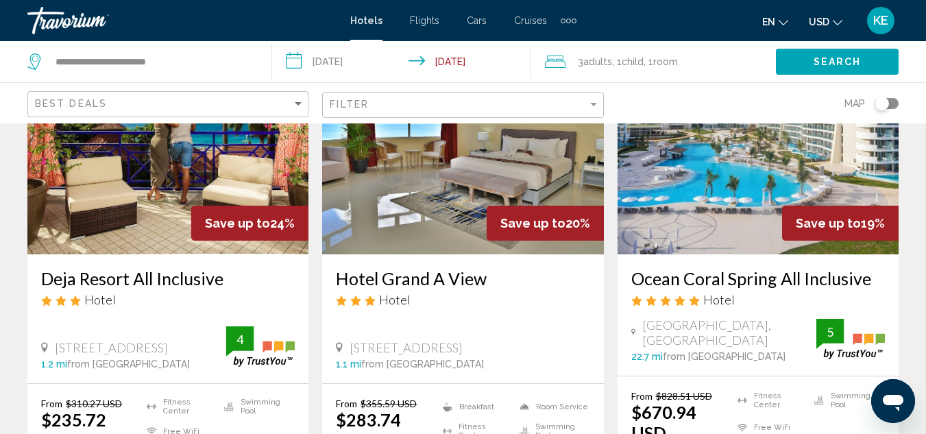
drag, startPoint x: 197, startPoint y: 262, endPoint x: 153, endPoint y: 257, distance: 43.4
click at [153, 268] on h3 "Deja Resort All Inclusive" at bounding box center [167, 278] width 253 height 21
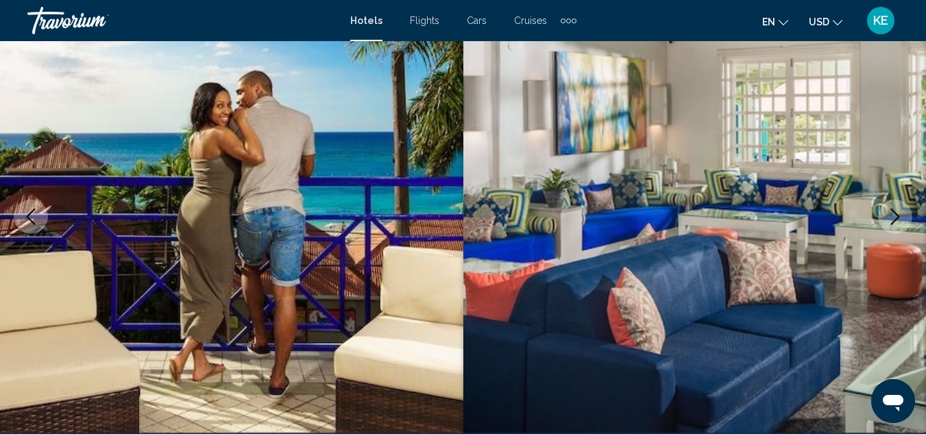
click at [900, 227] on button "Next image" at bounding box center [895, 216] width 34 height 34
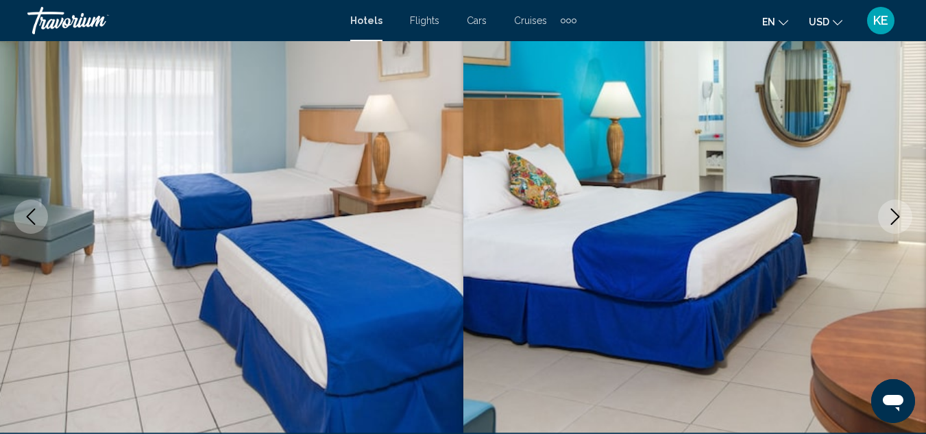
click at [896, 224] on icon "Next image" at bounding box center [895, 216] width 16 height 16
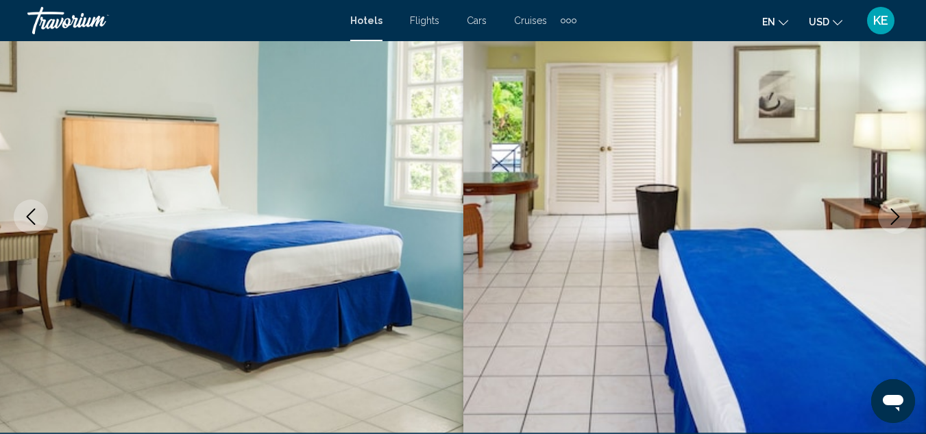
click at [896, 224] on icon "Next image" at bounding box center [895, 216] width 16 height 16
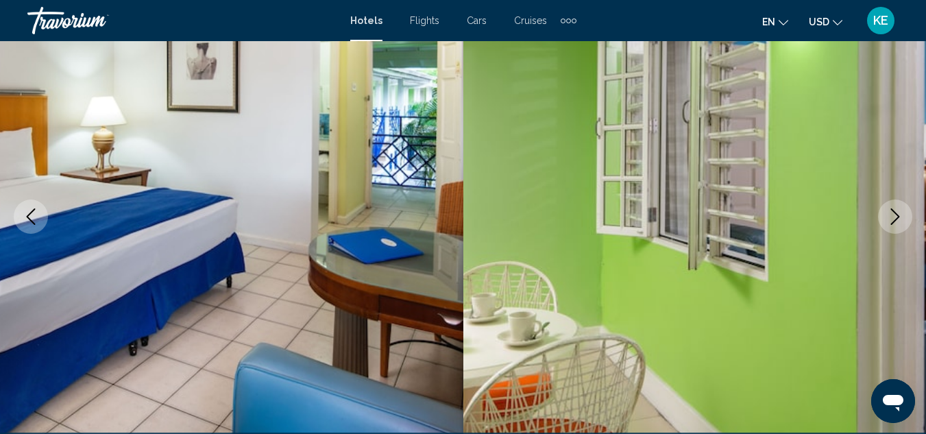
click at [896, 224] on icon "Next image" at bounding box center [895, 216] width 16 height 16
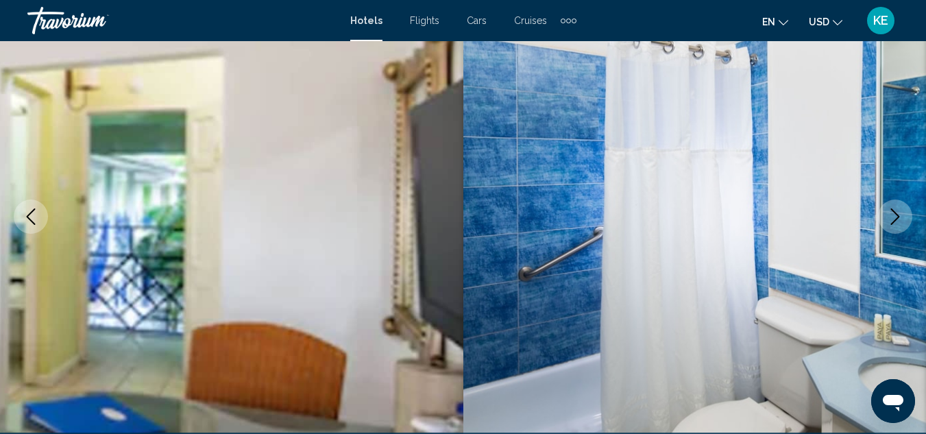
click at [896, 224] on icon "Next image" at bounding box center [895, 216] width 16 height 16
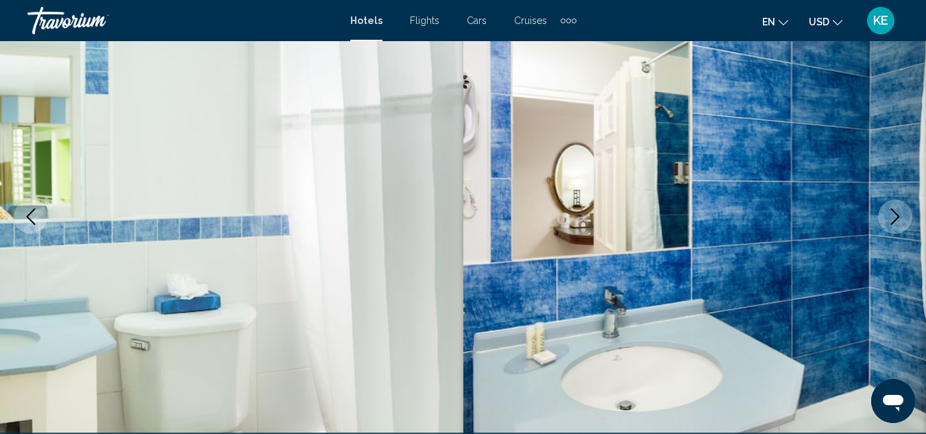
click at [896, 224] on icon "Next image" at bounding box center [895, 216] width 16 height 16
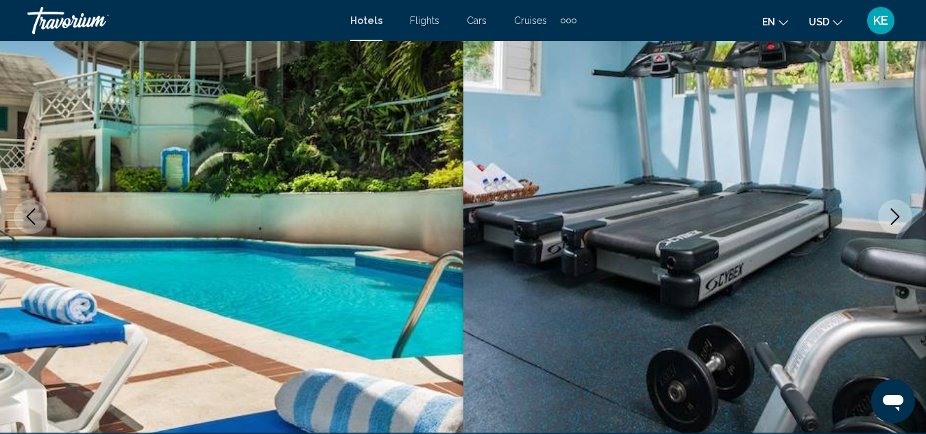
click at [896, 224] on icon "Next image" at bounding box center [895, 216] width 16 height 16
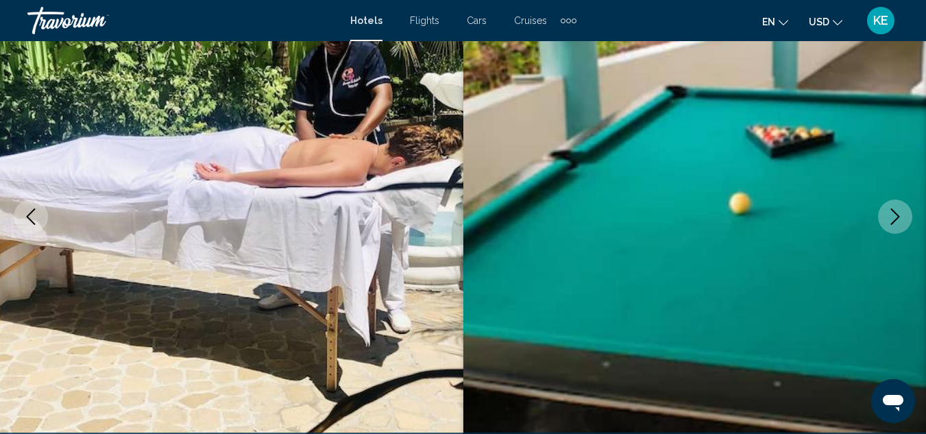
click at [896, 224] on icon "Next image" at bounding box center [895, 216] width 16 height 16
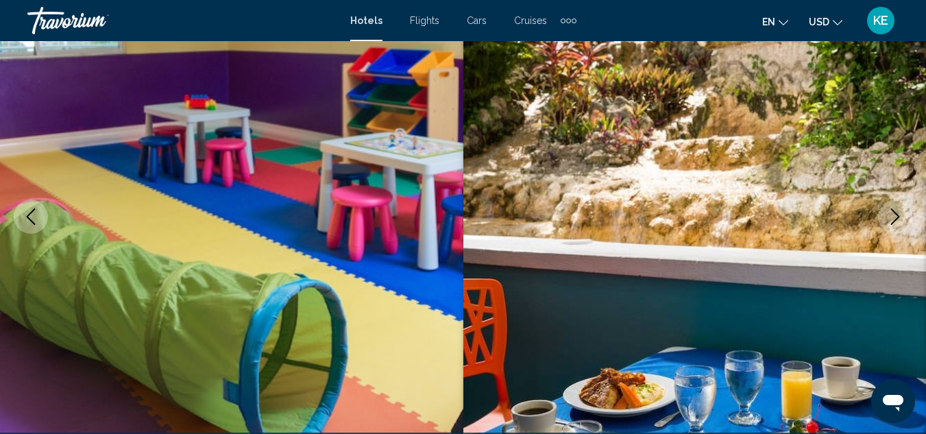
click at [896, 224] on icon "Next image" at bounding box center [895, 216] width 16 height 16
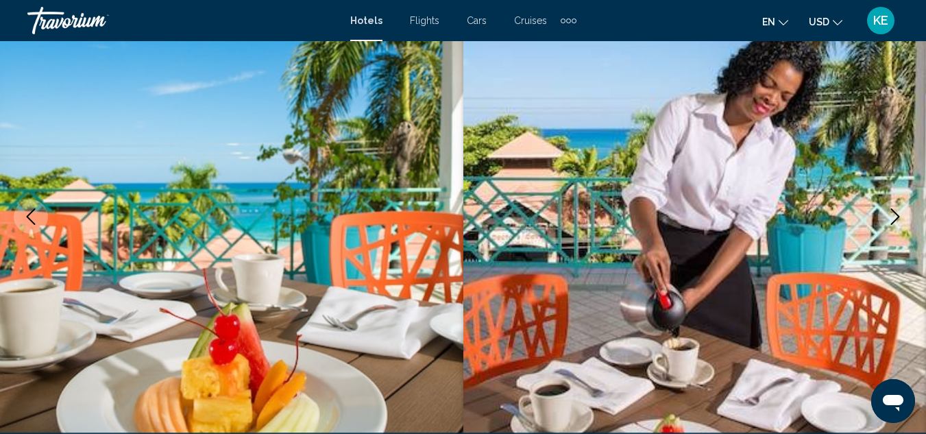
click at [896, 224] on icon "Next image" at bounding box center [895, 216] width 16 height 16
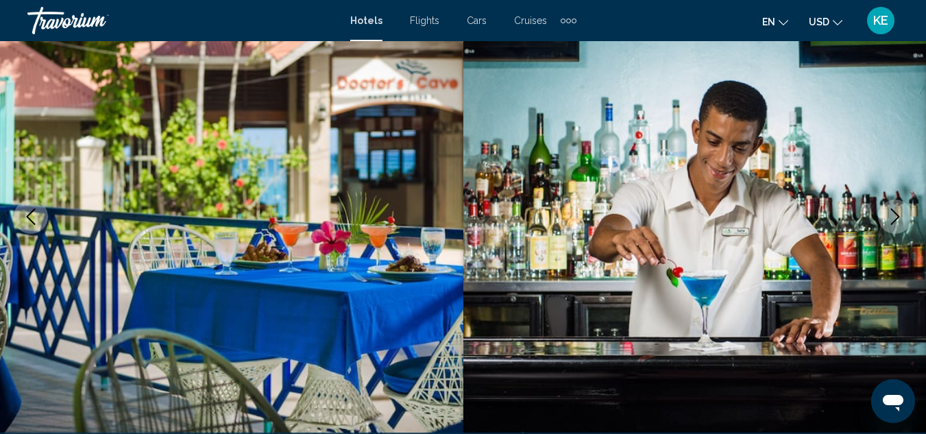
click at [896, 224] on icon "Next image" at bounding box center [895, 216] width 16 height 16
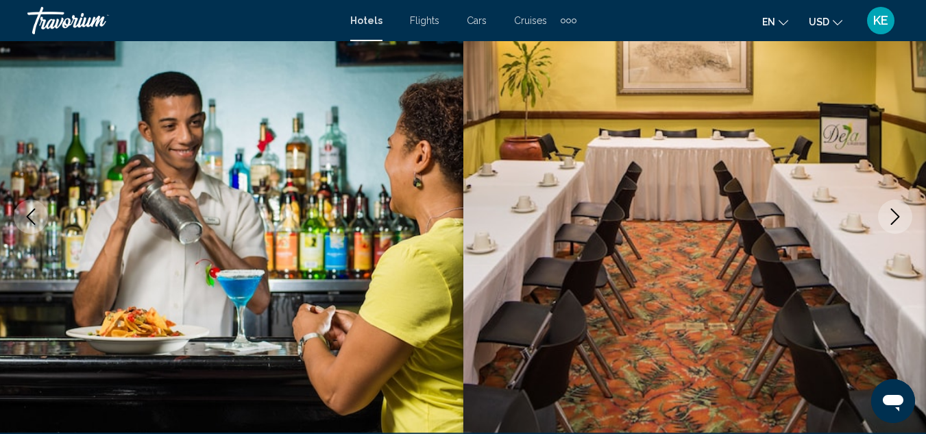
click at [896, 224] on icon "Next image" at bounding box center [895, 216] width 16 height 16
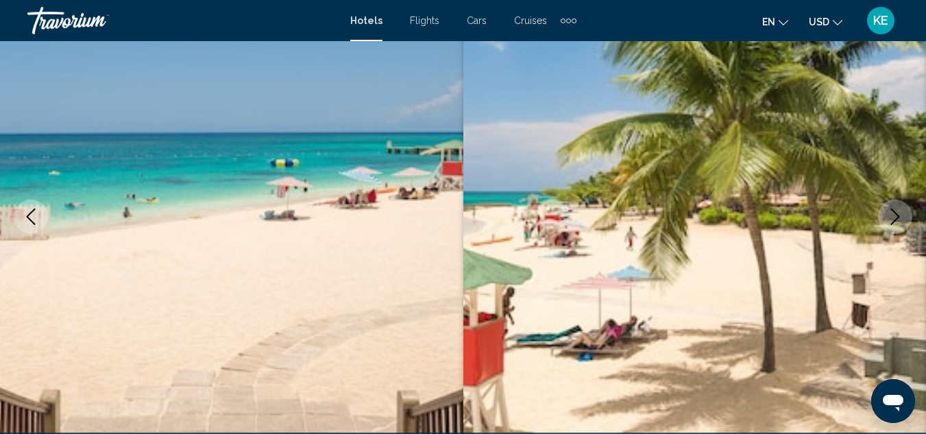
click at [896, 224] on icon "Next image" at bounding box center [895, 216] width 16 height 16
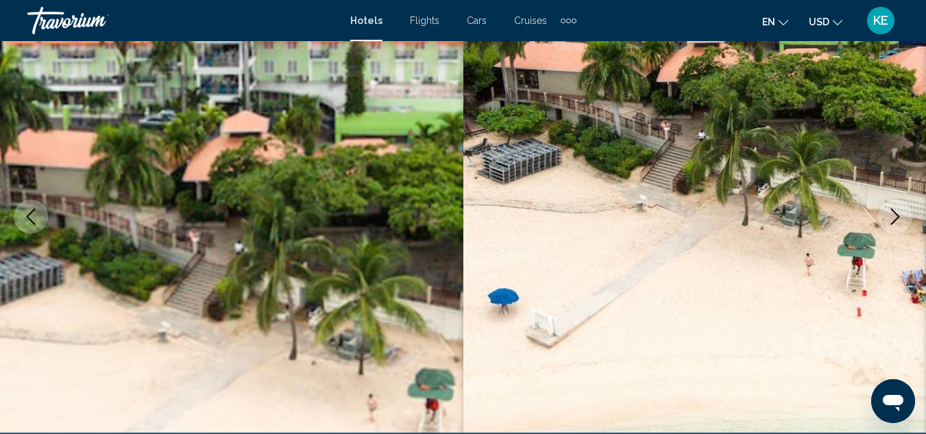
click at [896, 224] on icon "Next image" at bounding box center [895, 216] width 16 height 16
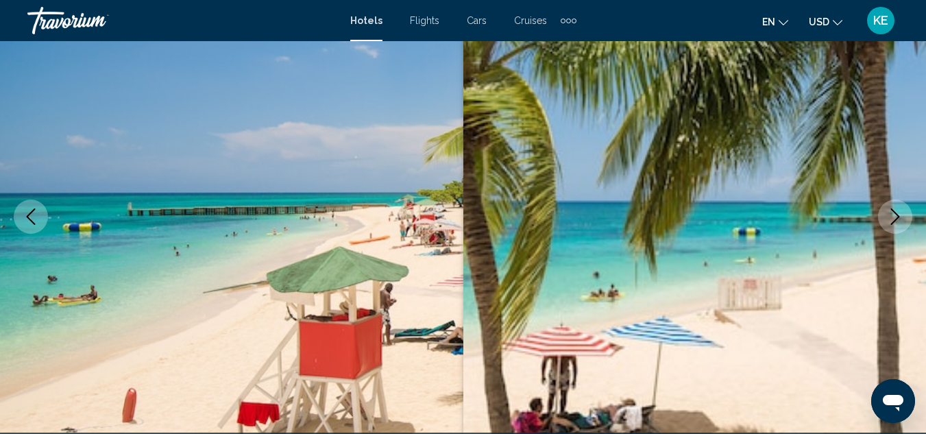
click at [896, 230] on button "Next image" at bounding box center [895, 216] width 34 height 34
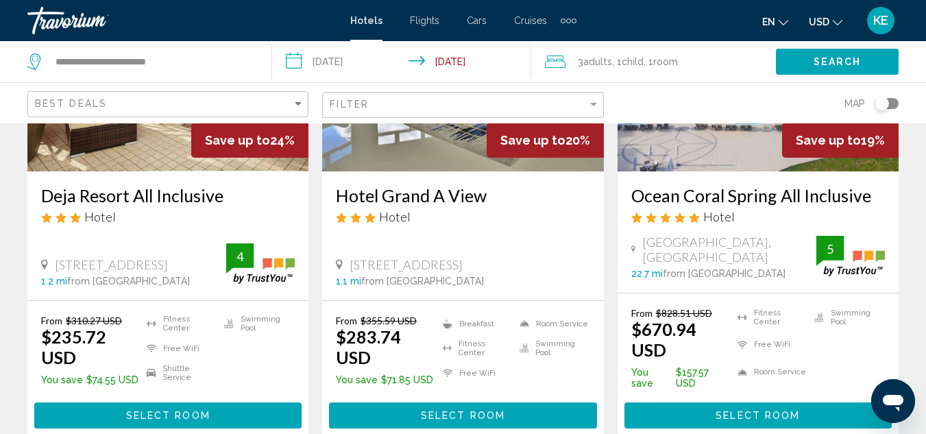
scroll to position [832, 0]
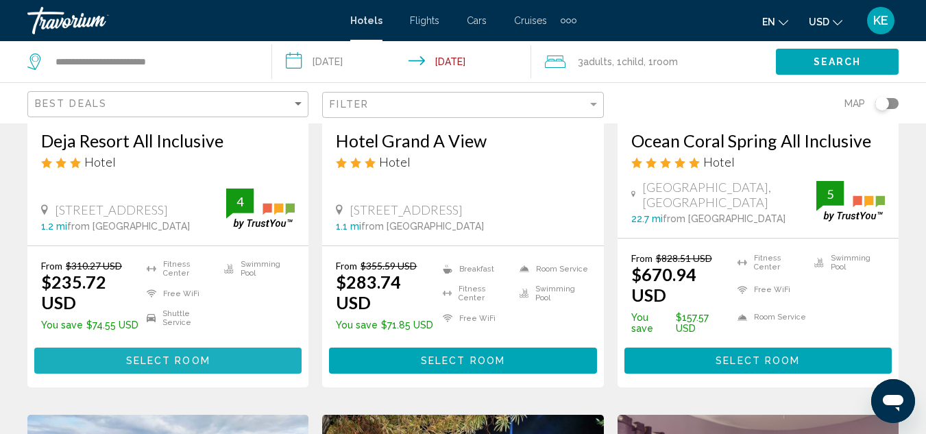
click at [247, 347] on button "Select Room" at bounding box center [167, 359] width 267 height 25
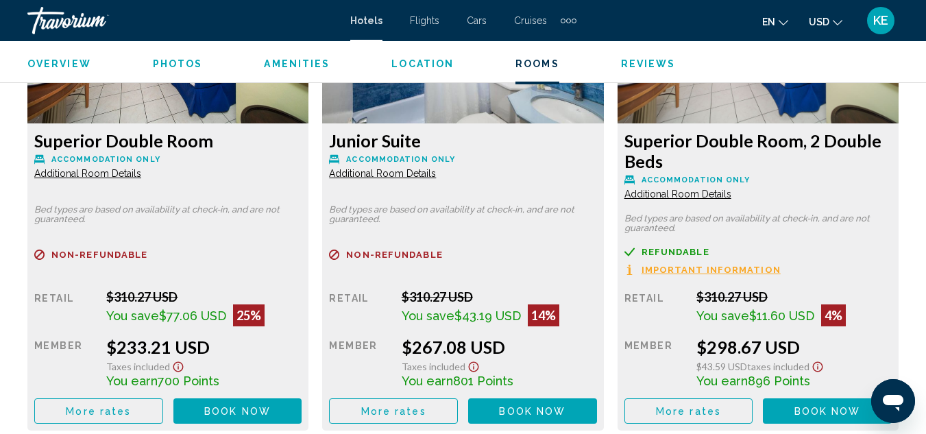
scroll to position [2232, 0]
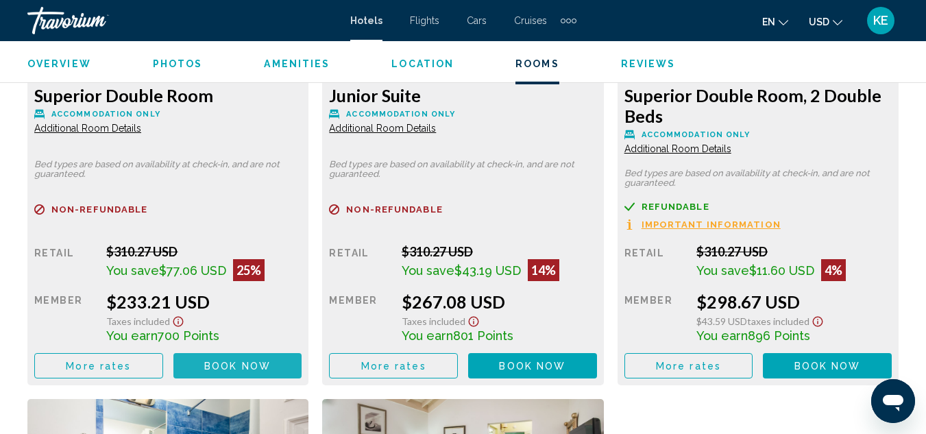
drag, startPoint x: 210, startPoint y: 354, endPoint x: 221, endPoint y: 356, distance: 10.5
click at [196, 353] on button "Book now No longer available" at bounding box center [237, 365] width 129 height 25
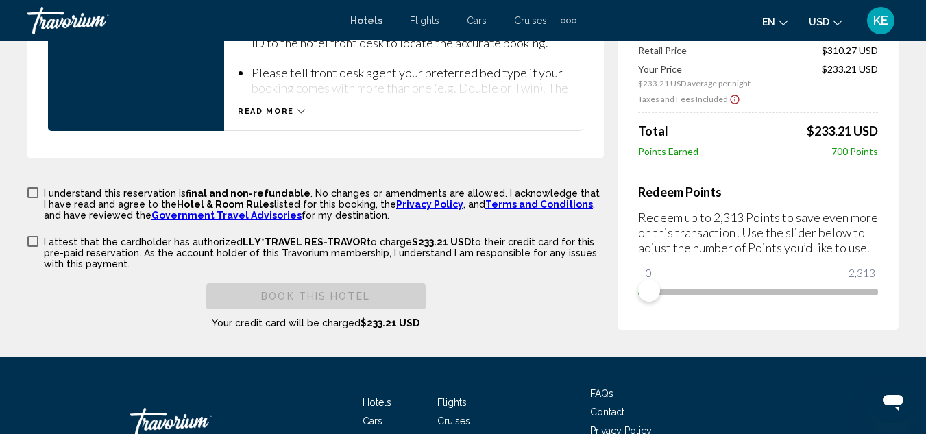
scroll to position [2039, 0]
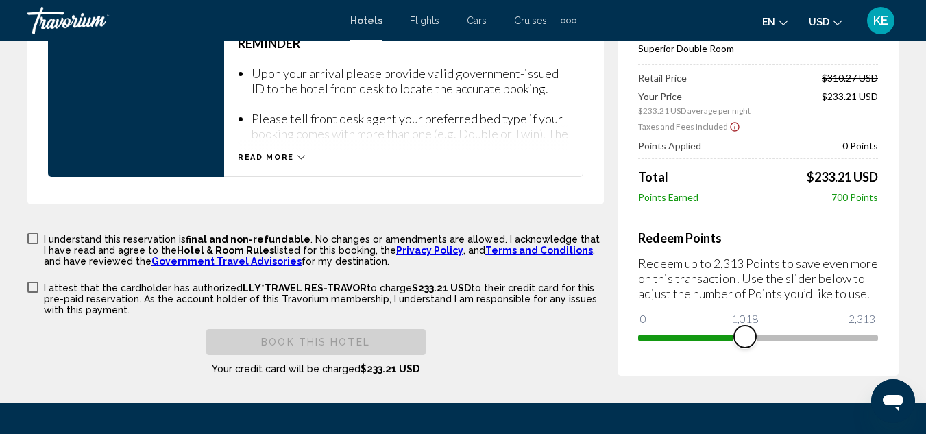
drag, startPoint x: 649, startPoint y: 335, endPoint x: 752, endPoint y: 327, distance: 102.4
click at [752, 327] on span "Main content" at bounding box center [745, 336] width 22 height 22
drag, startPoint x: 752, startPoint y: 334, endPoint x: 854, endPoint y: 317, distance: 102.7
click at [854, 335] on ngx-slider "0 2,313 1,862" at bounding box center [758, 336] width 240 height 3
drag, startPoint x: 847, startPoint y: 335, endPoint x: 645, endPoint y: 361, distance: 204.5
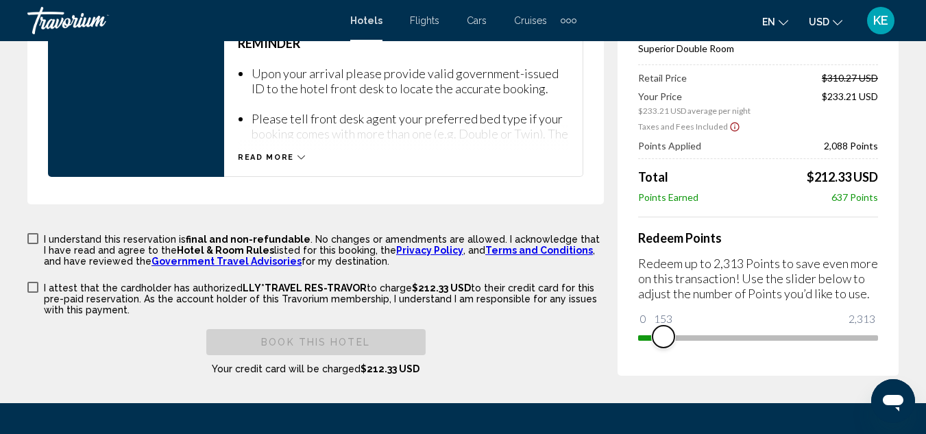
click at [645, 361] on div "Price Summary Deja Resort All Inclusive Nov 30, 2025 - Dec 1, 2025 - 1 Night Ni…" at bounding box center [757, 150] width 281 height 450
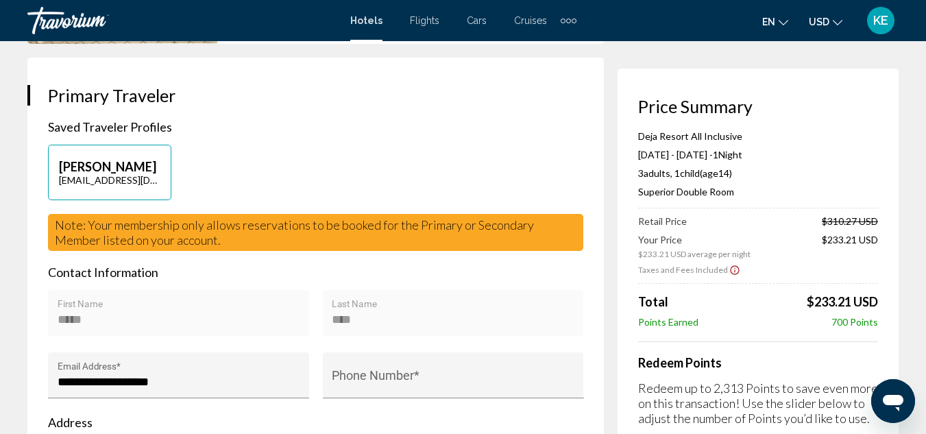
scroll to position [16, 0]
